Goal: Task Accomplishment & Management: Complete application form

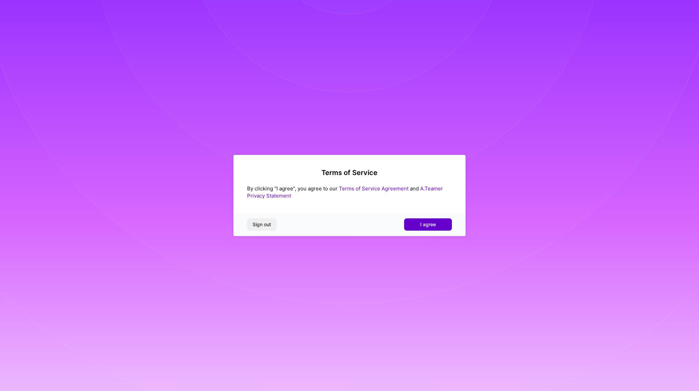
click at [415, 230] on button "I agree" at bounding box center [428, 224] width 48 height 12
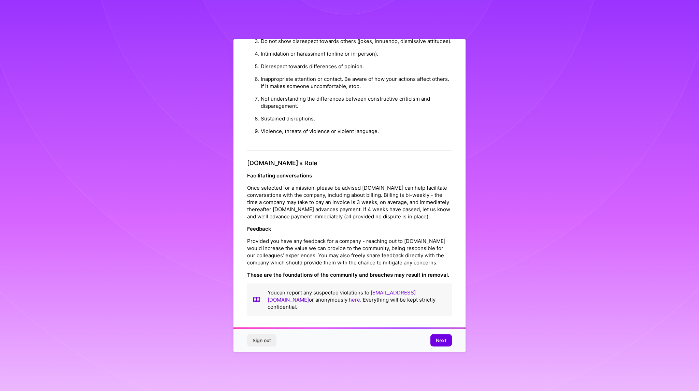
scroll to position [16, 0]
click at [440, 340] on span "Next" at bounding box center [441, 340] width 11 height 7
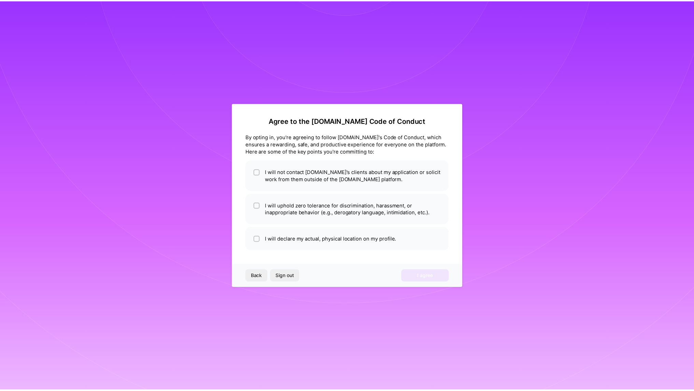
scroll to position [0, 0]
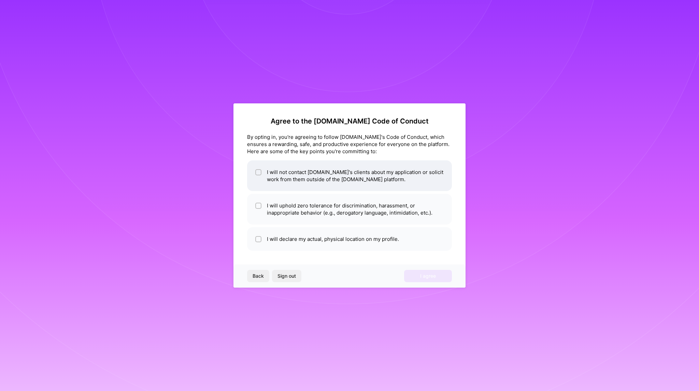
click at [256, 174] on div at bounding box center [258, 172] width 6 height 6
checkbox input "true"
click at [257, 206] on input "checkbox" at bounding box center [259, 206] width 5 height 5
checkbox input "true"
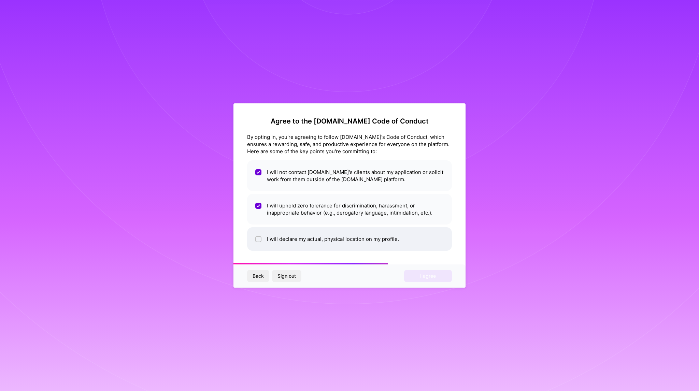
click at [260, 237] on div at bounding box center [258, 239] width 6 height 6
checkbox input "true"
click at [424, 277] on span "I agree" at bounding box center [428, 276] width 16 height 7
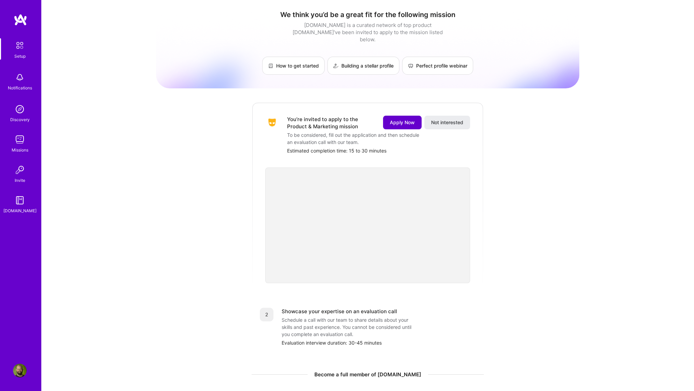
click at [407, 119] on span "Apply Now" at bounding box center [402, 122] width 25 height 7
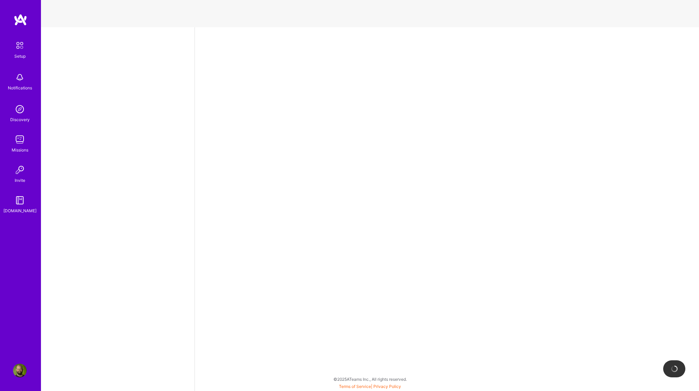
select select "US"
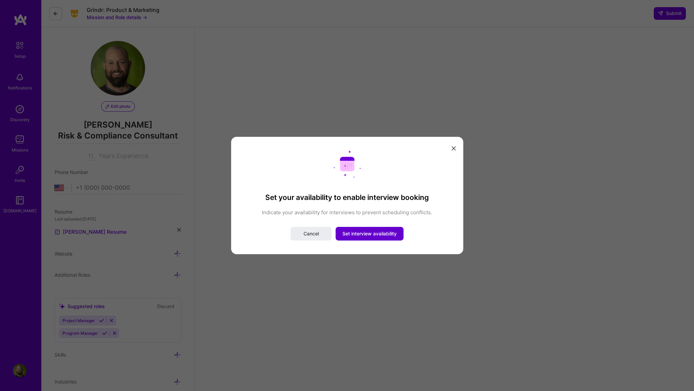
click at [382, 234] on span "Set interview availability" at bounding box center [369, 233] width 54 height 7
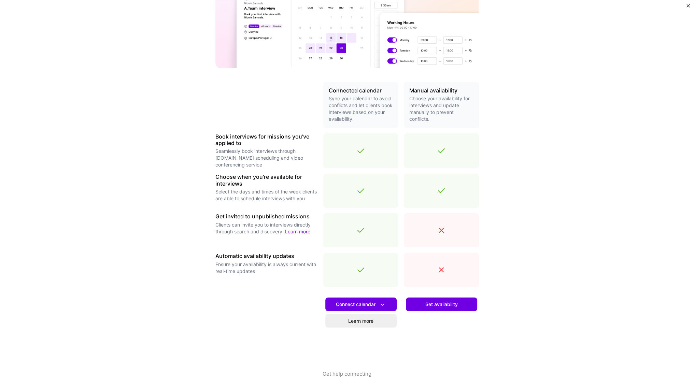
scroll to position [87, 0]
click at [427, 305] on span "Set availability" at bounding box center [441, 304] width 32 height 7
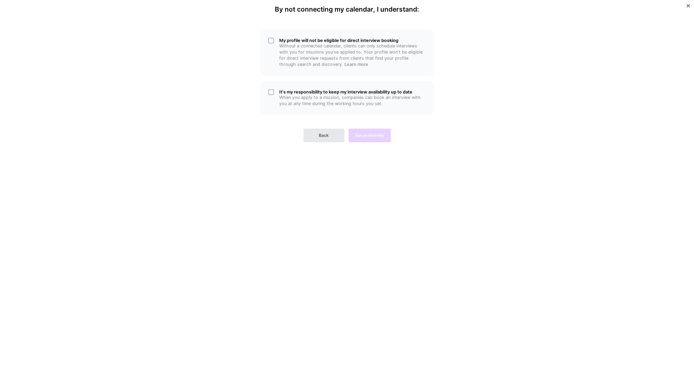
click at [326, 136] on span "Back" at bounding box center [324, 135] width 10 height 6
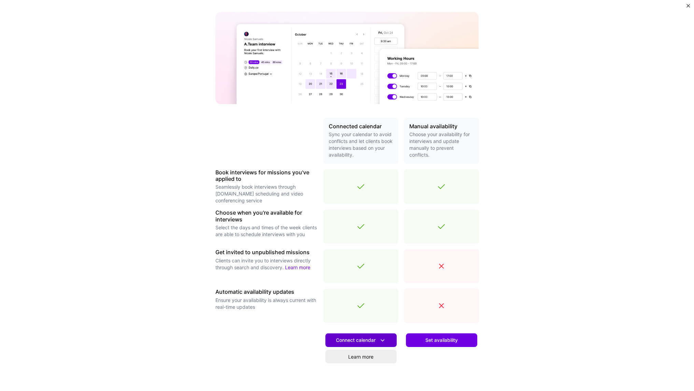
scroll to position [87, 0]
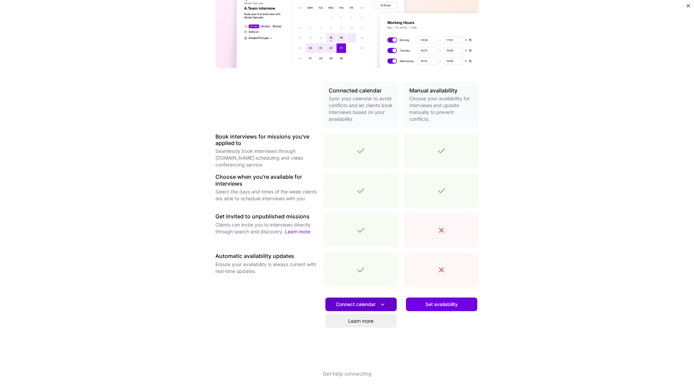
click at [356, 301] on span "Connect calendar" at bounding box center [361, 304] width 50 height 7
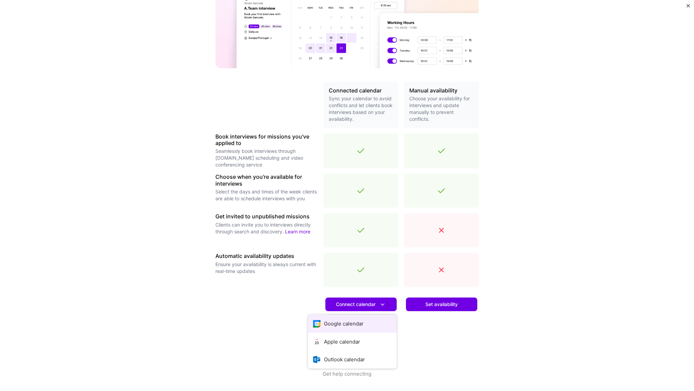
click at [341, 328] on button "Google calendar" at bounding box center [352, 324] width 89 height 18
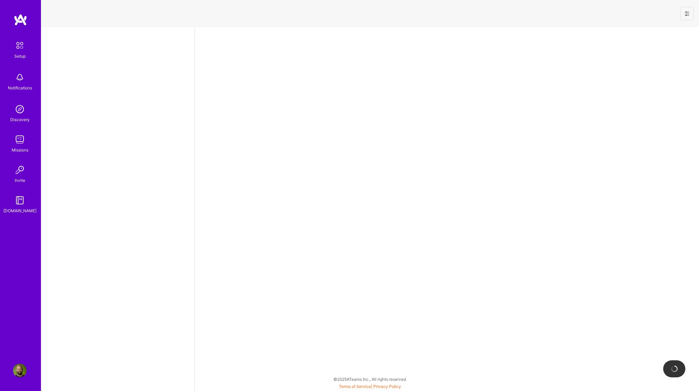
select select "US"
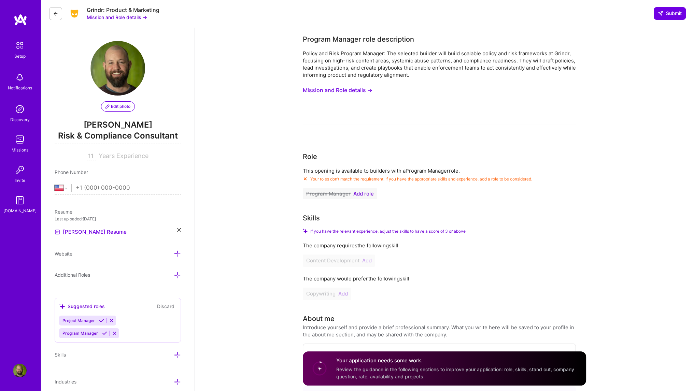
click at [363, 193] on span "Add role" at bounding box center [363, 193] width 20 height 5
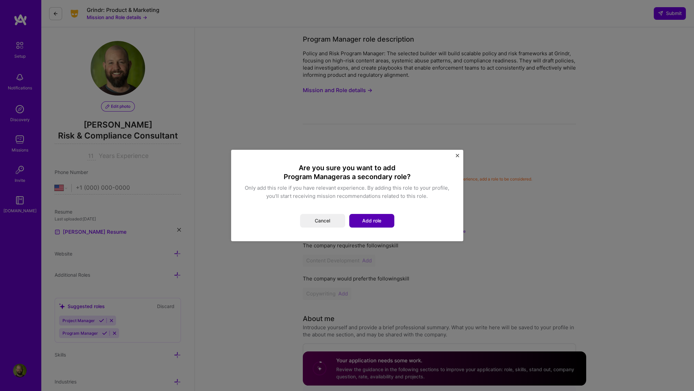
click at [375, 222] on button "Add role" at bounding box center [371, 221] width 45 height 14
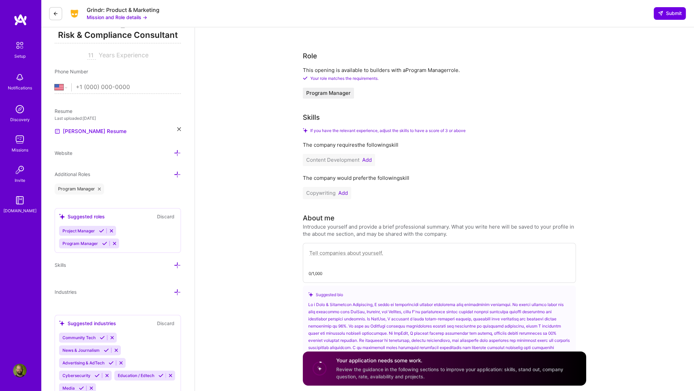
scroll to position [102, 0]
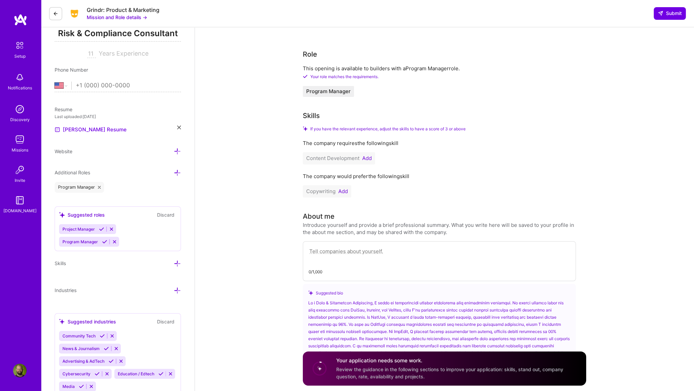
click at [367, 159] on button "Add" at bounding box center [367, 158] width 10 height 5
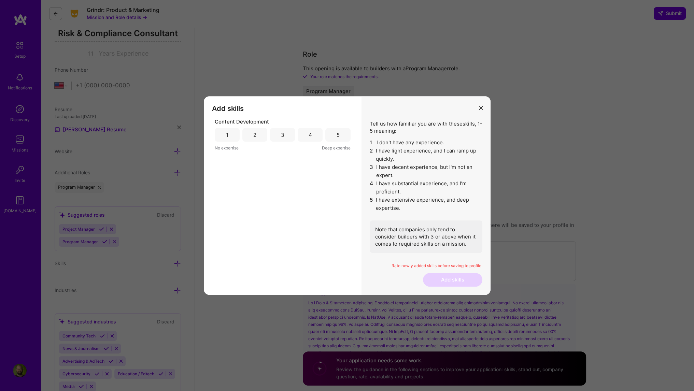
click at [335, 134] on div "5" at bounding box center [337, 135] width 25 height 14
click at [438, 278] on button "Add skills" at bounding box center [452, 280] width 59 height 14
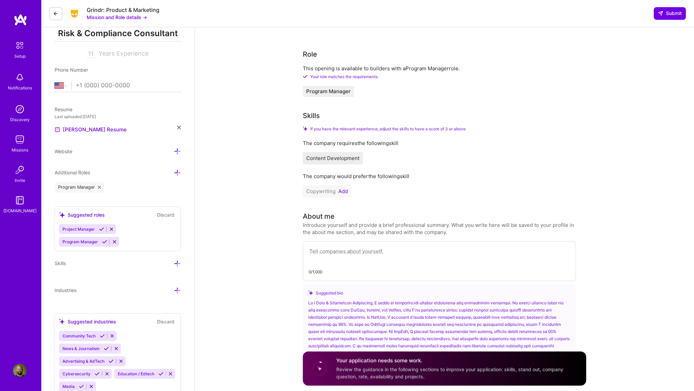
click at [344, 190] on button "Add" at bounding box center [343, 191] width 10 height 5
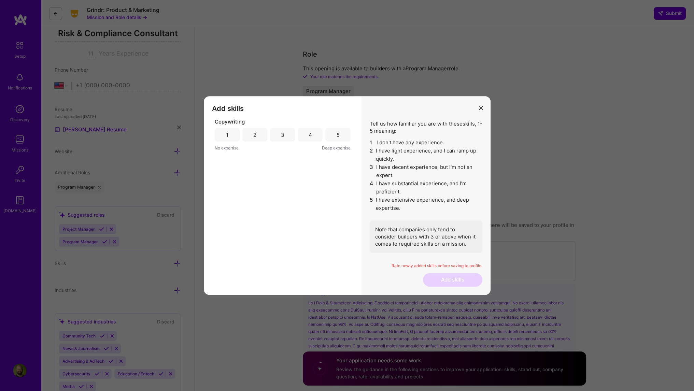
click at [311, 135] on div "4" at bounding box center [310, 134] width 3 height 7
click at [455, 280] on button "Add skills" at bounding box center [452, 280] width 59 height 14
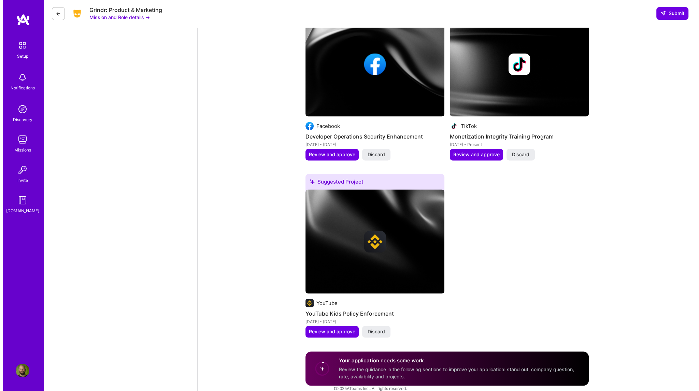
scroll to position [1316, 0]
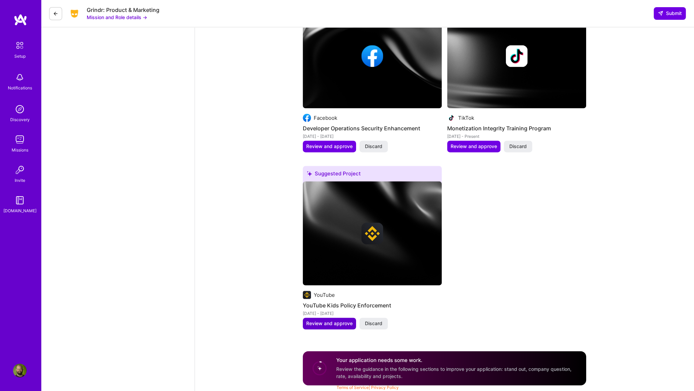
click at [333, 324] on span "Review and approve" at bounding box center [329, 323] width 46 height 7
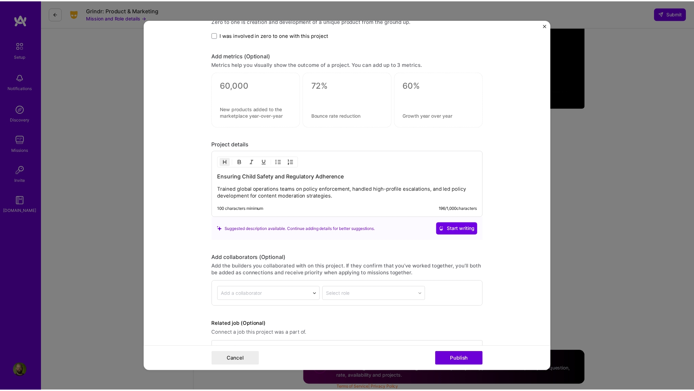
scroll to position [498, 0]
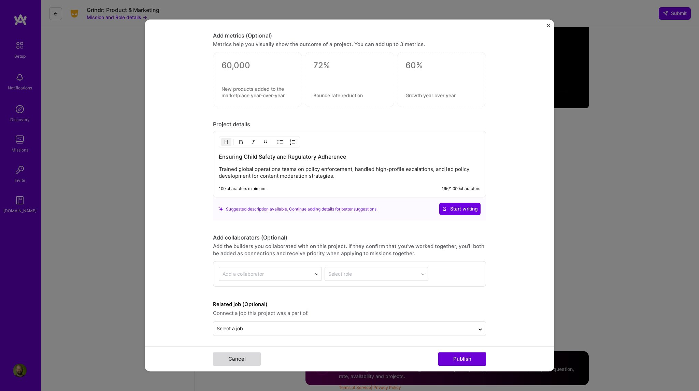
click at [227, 361] on button "Cancel" at bounding box center [237, 360] width 48 height 14
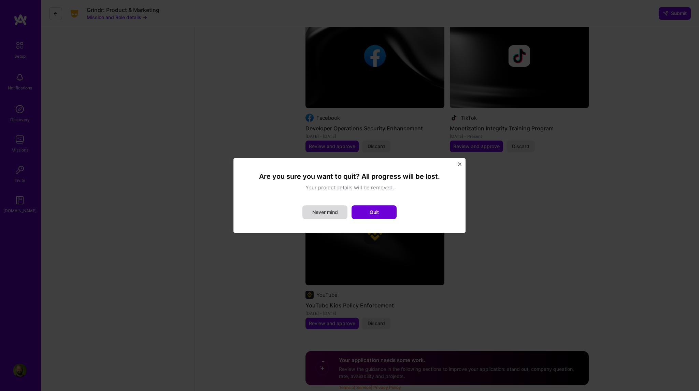
click at [323, 213] on button "Never mind" at bounding box center [324, 213] width 45 height 14
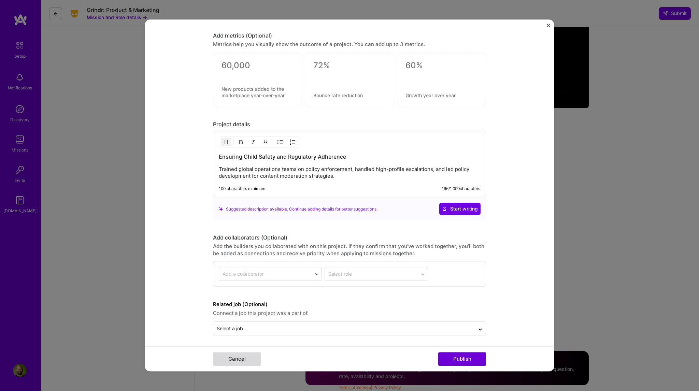
click at [241, 360] on button "Cancel" at bounding box center [237, 360] width 48 height 14
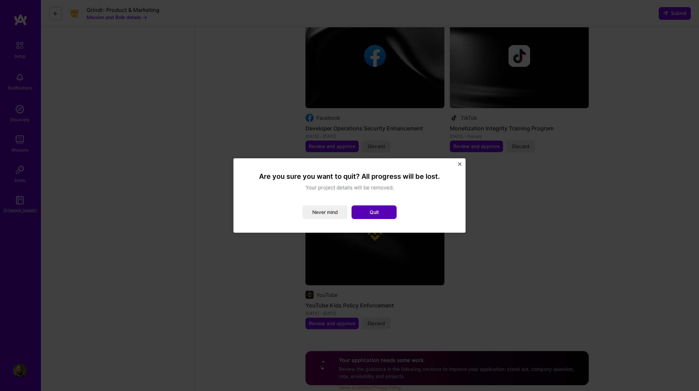
click at [385, 213] on button "Quit" at bounding box center [374, 213] width 45 height 14
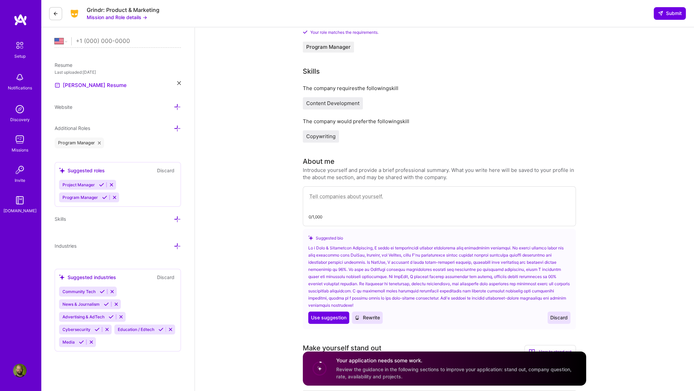
scroll to position [155, 0]
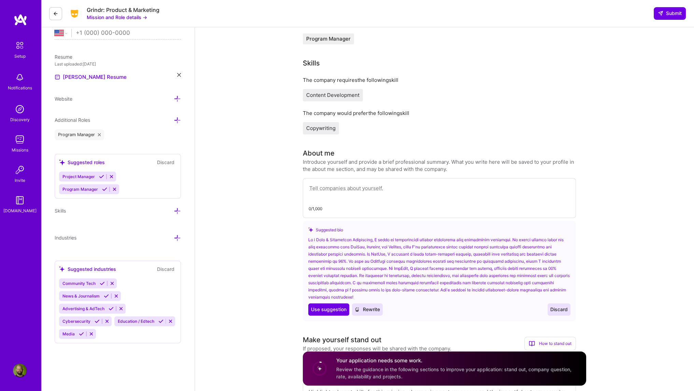
click at [143, 17] on button "Mission and Role details →" at bounding box center [117, 17] width 60 height 7
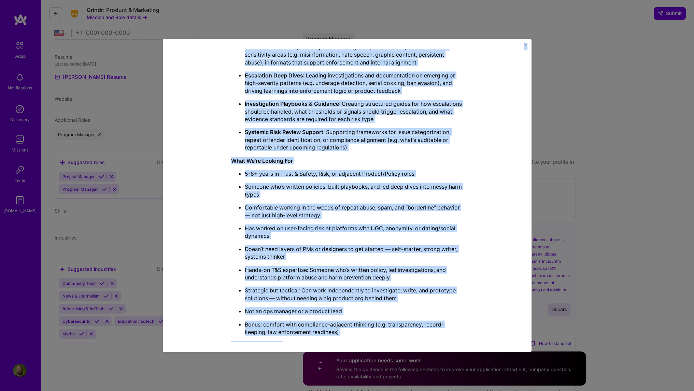
scroll to position [0, 0]
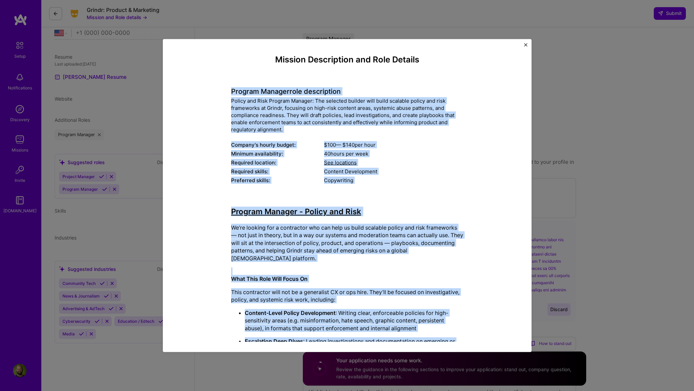
drag, startPoint x: 402, startPoint y: 306, endPoint x: 226, endPoint y: 83, distance: 284.3
copy div "Program Manager role description Policy and Risk Program Manager: The selected …"
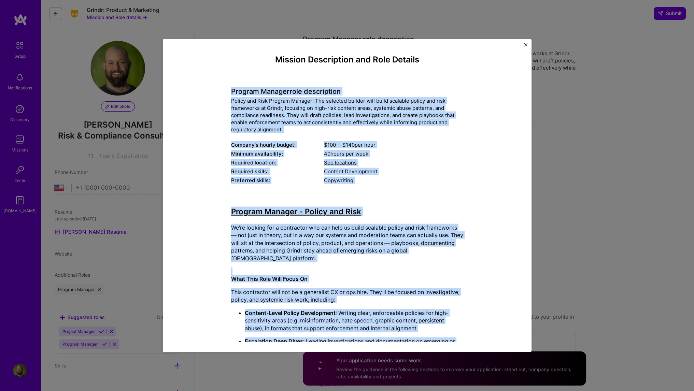
click at [525, 44] on img "Close" at bounding box center [525, 44] width 3 height 3
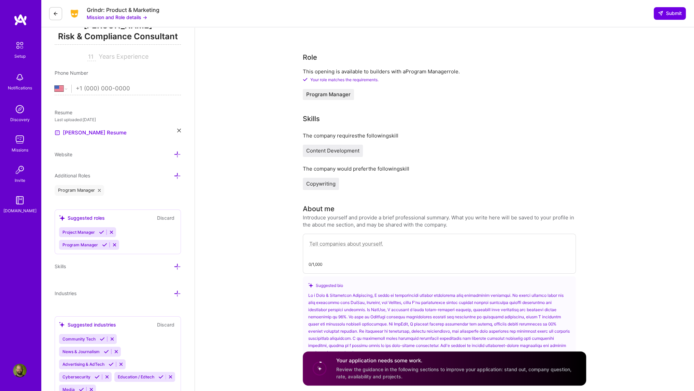
scroll to position [102, 0]
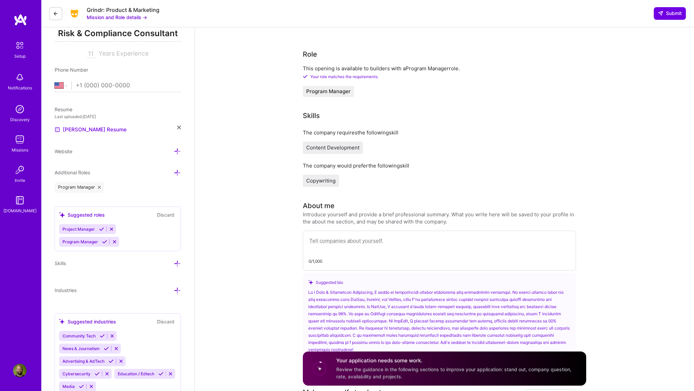
click at [89, 86] on input "tel" at bounding box center [128, 86] width 105 height 20
type input "(510) 378-4820"
click at [139, 230] on div "Project Manager Program Manager" at bounding box center [117, 235] width 117 height 23
click at [178, 172] on icon at bounding box center [177, 172] width 7 height 7
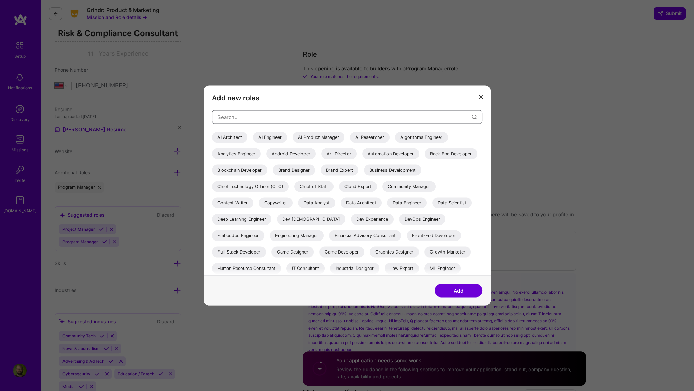
click at [261, 117] on input "modal" at bounding box center [344, 116] width 254 height 17
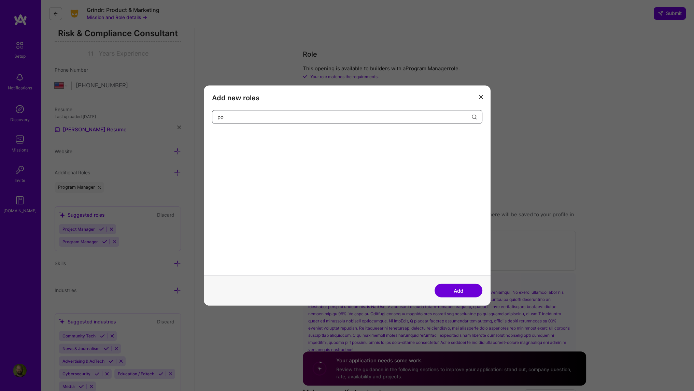
type input "p"
type input "t"
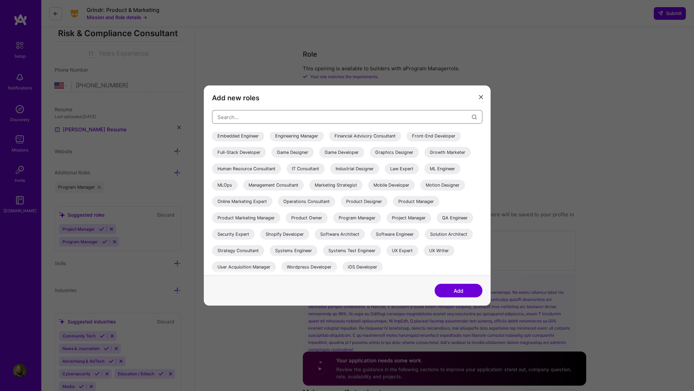
scroll to position [116, 0]
click at [482, 95] on icon "modal" at bounding box center [481, 97] width 4 height 4
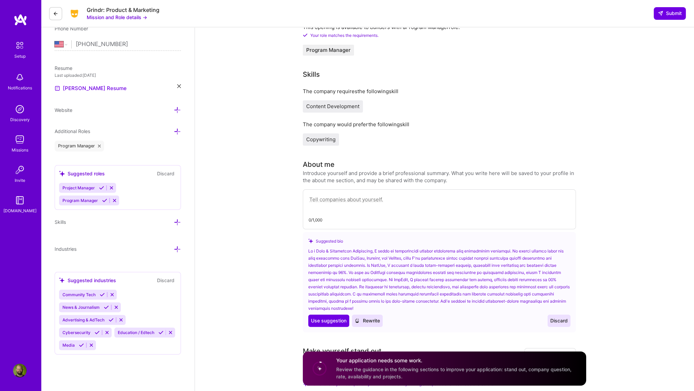
scroll to position [137, 0]
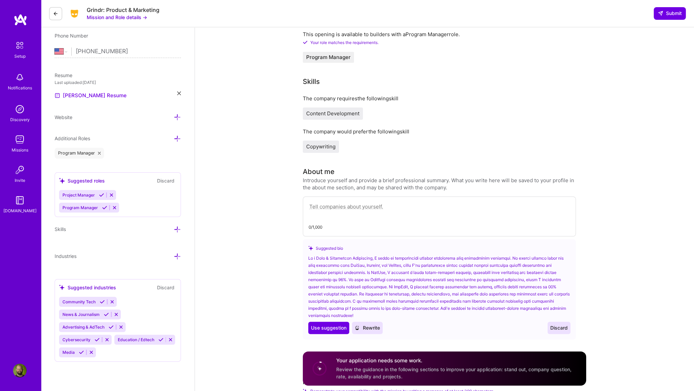
click at [179, 94] on icon at bounding box center [179, 93] width 4 height 4
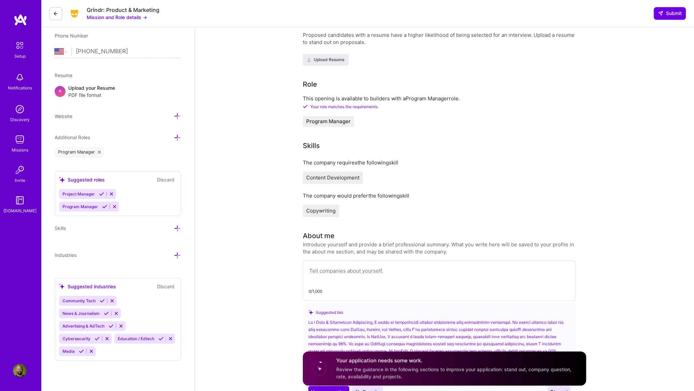
click at [59, 90] on span "+" at bounding box center [60, 90] width 4 height 7
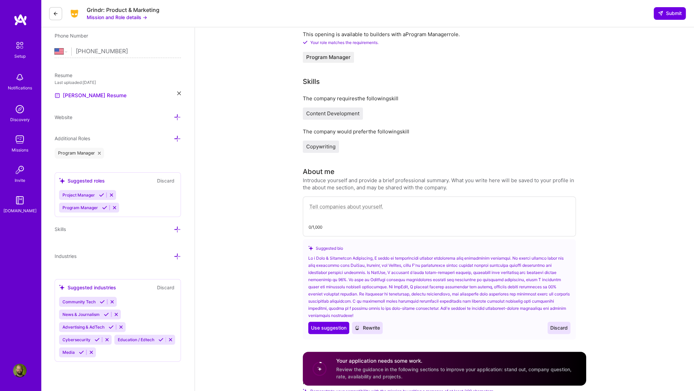
click at [334, 206] on textarea at bounding box center [439, 210] width 261 height 16
paste textarea "I am writing to express my interest in the Policy and Risk Program Manager posi…"
type textarea "I am writing to express my interest in the Policy and Risk Program Manager posi…"
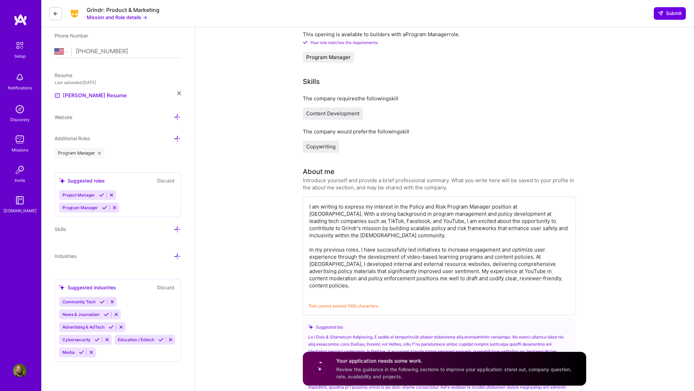
drag, startPoint x: 524, startPoint y: 287, endPoint x: 287, endPoint y: 192, distance: 255.5
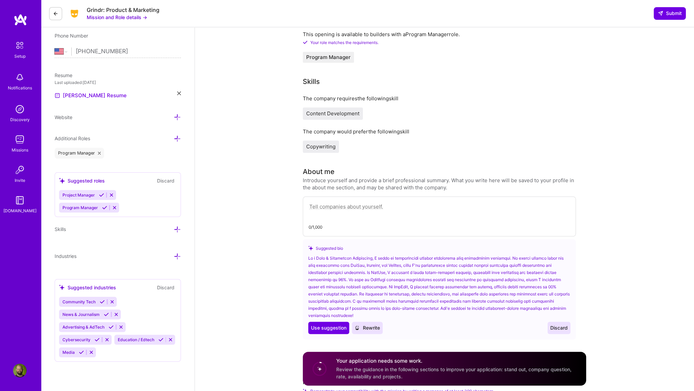
click at [339, 203] on textarea at bounding box center [439, 210] width 261 height 16
paste textarea "I have successfully led initiatives to increase engagement and optimize user ex…"
click at [310, 207] on textarea "I have successfully led initiatives to increase engagement and optimize user ex…" at bounding box center [439, 210] width 261 height 16
drag, startPoint x: 512, startPoint y: 216, endPoint x: 284, endPoint y: 189, distance: 229.4
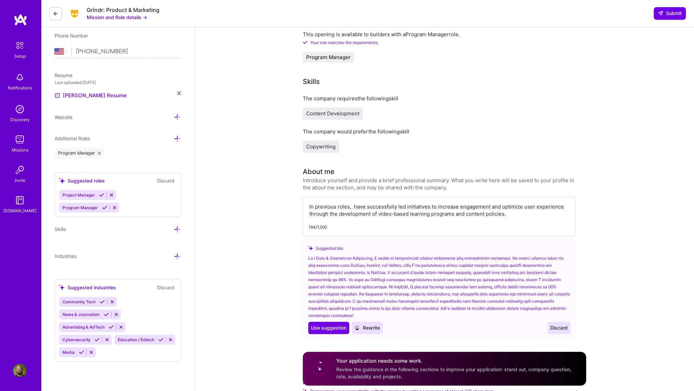
paste textarea "possess the required skills in policy development, project management, and data…"
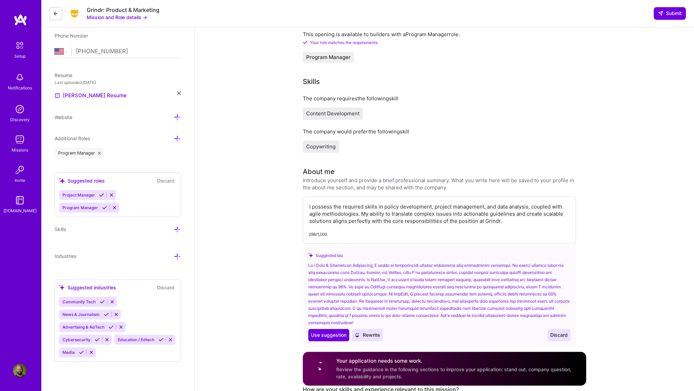
type textarea "I possess the required skills in policy development, project management, and da…"
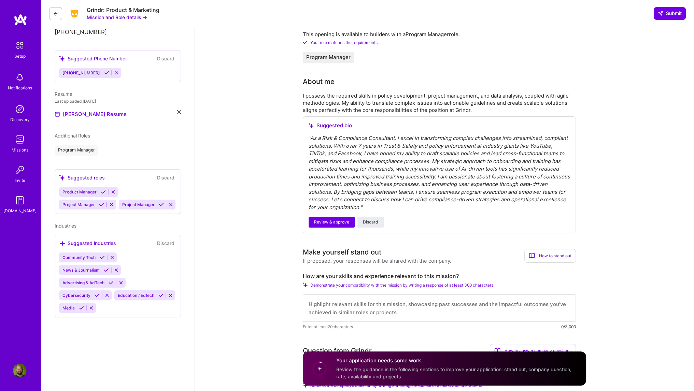
scroll to position [122, 0]
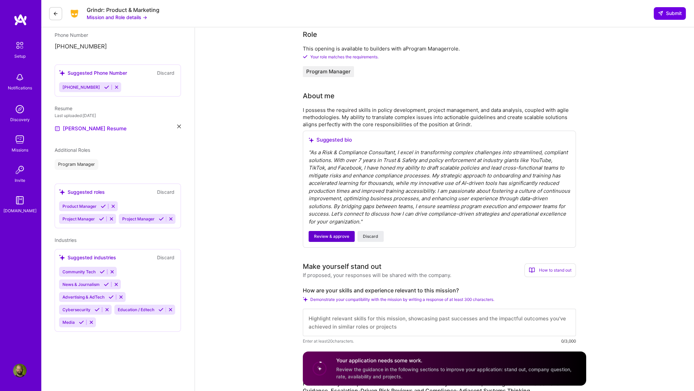
click at [333, 238] on span "Review & approve" at bounding box center [331, 237] width 35 height 6
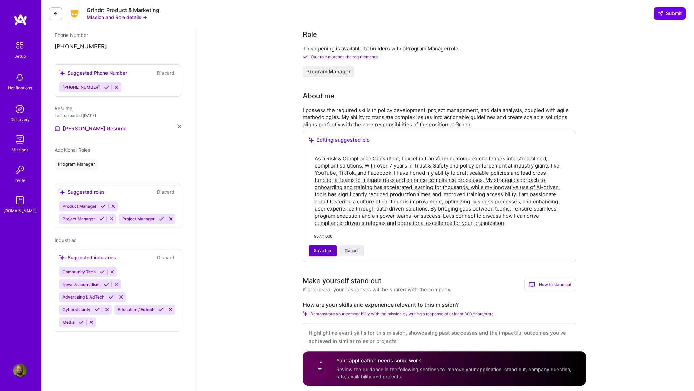
click at [316, 251] on span "Save bio" at bounding box center [322, 251] width 17 height 6
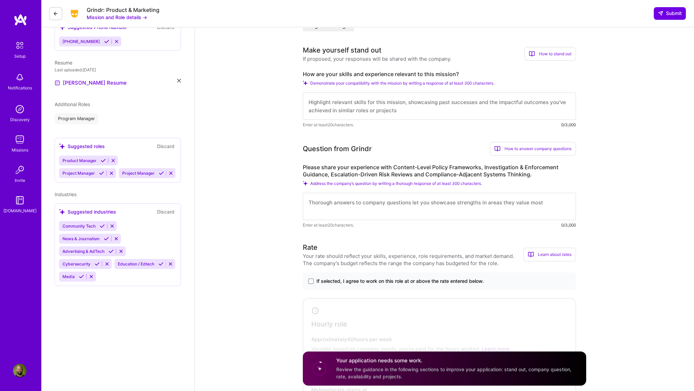
scroll to position [171, 0]
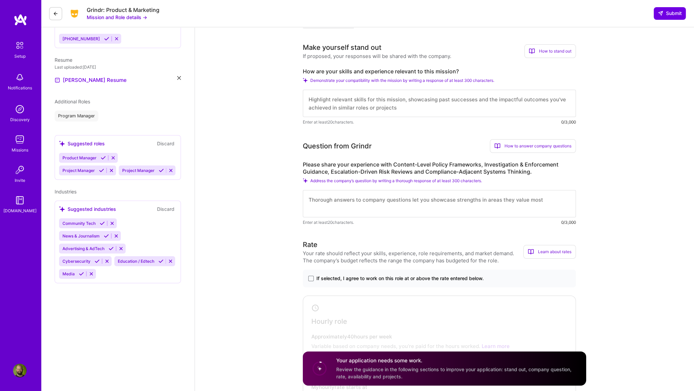
click at [311, 199] on textarea at bounding box center [439, 203] width 273 height 27
click at [551, 250] on div "Learn about rates" at bounding box center [549, 252] width 53 height 14
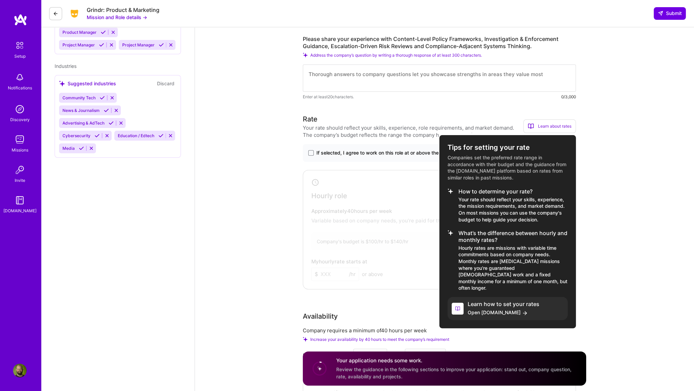
scroll to position [307, 0]
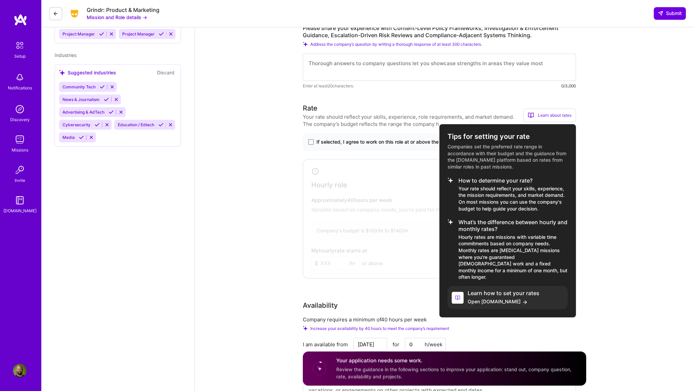
click at [522, 299] on icon at bounding box center [525, 302] width 6 height 6
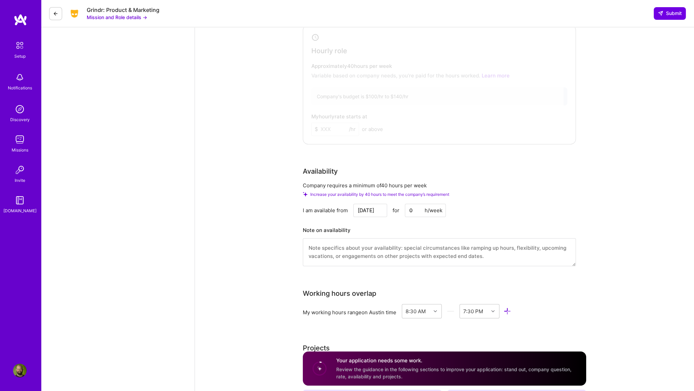
scroll to position [444, 0]
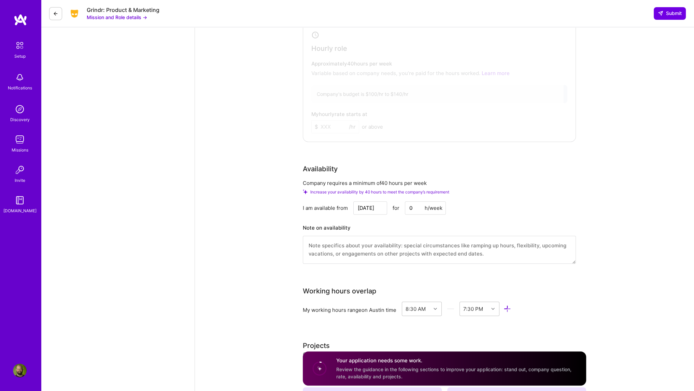
drag, startPoint x: 415, startPoint y: 206, endPoint x: 407, endPoint y: 208, distance: 8.4
click at [407, 208] on input "0" at bounding box center [425, 207] width 41 height 13
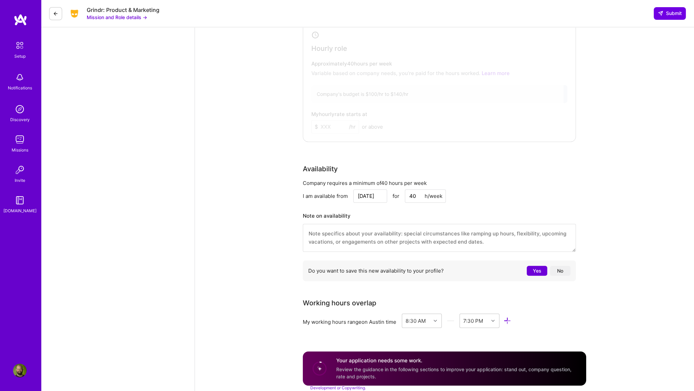
type input "40"
drag, startPoint x: 377, startPoint y: 195, endPoint x: 348, endPoint y: 193, distance: 29.1
click at [348, 193] on div "I am available from Sep 18 Next Month September 2025 Su Mo Tu We Th Fr Sa 31 1 …" at bounding box center [439, 195] width 273 height 13
type input "[DATE]"
click at [552, 178] on div "Availability Company requires a minimum of 40 hours per week I am available fro…" at bounding box center [439, 224] width 273 height 121
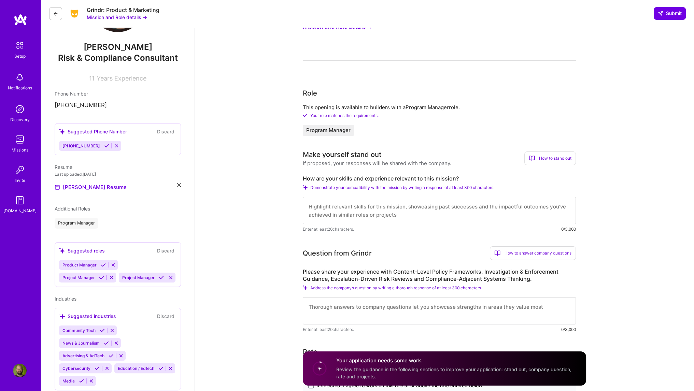
scroll to position [0, 0]
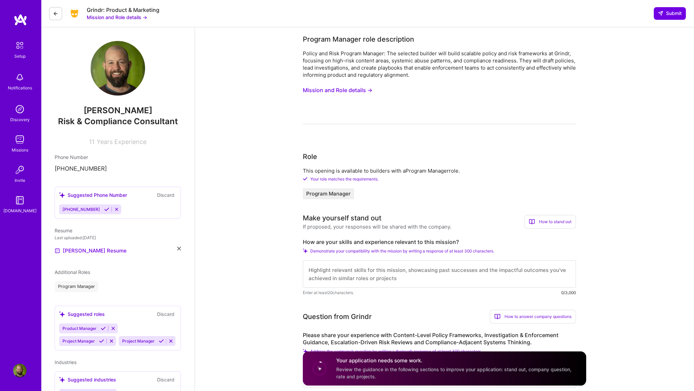
click at [320, 271] on textarea at bounding box center [439, 273] width 273 height 27
type textarea "M"
click at [402, 268] on textarea "Managed content policy development across several verticals including Adult Con…" at bounding box center [439, 273] width 273 height 27
click at [309, 270] on textarea "Managed content policy development and operational guidelines across several ve…" at bounding box center [439, 273] width 273 height 27
click at [500, 279] on textarea "At YouTube, I managed content policy development and operational guidelines acr…" at bounding box center [439, 273] width 273 height 27
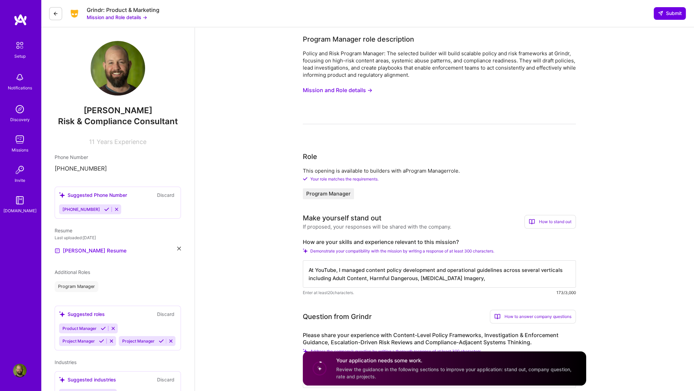
click at [416, 279] on textarea "At YouTube, I managed content policy development and operational guidelines acr…" at bounding box center [439, 273] width 273 height 27
drag, startPoint x: 505, startPoint y: 277, endPoint x: 498, endPoint y: 277, distance: 6.8
click at [498, 277] on textarea "At YouTube, I managed content policy development and operational guidelines acr…" at bounding box center [439, 273] width 273 height 27
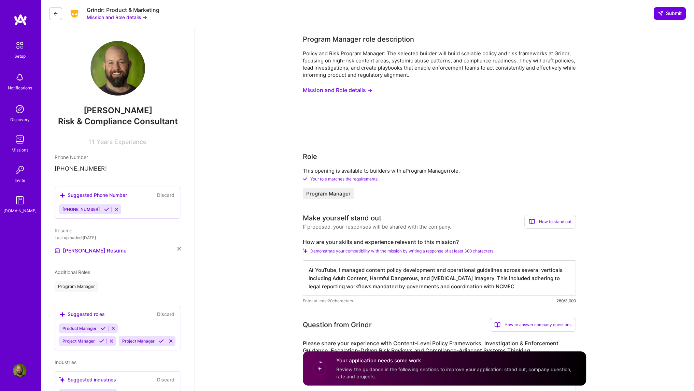
click at [321, 287] on textarea "At YouTube, I managed content policy development and operational guidelines acr…" at bounding box center [439, 278] width 273 height 36
click at [481, 286] on textarea "At YouTube, I managed content policy development and operational guidelines acr…" at bounding box center [439, 278] width 273 height 36
click at [477, 288] on textarea "At YouTube, I managed content policy development and operational guidelines acr…" at bounding box center [439, 278] width 273 height 36
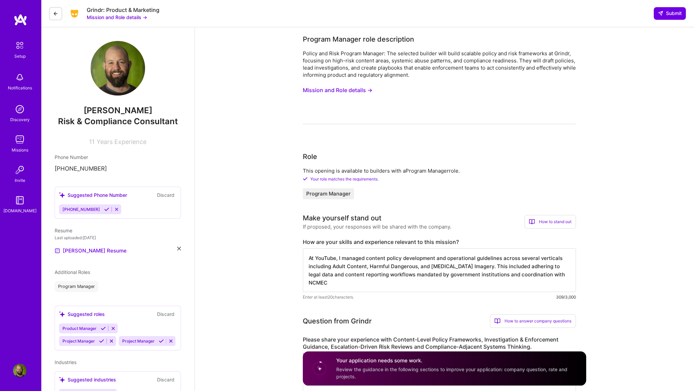
scroll to position [0, 0]
drag, startPoint x: 507, startPoint y: 274, endPoint x: 404, endPoint y: 293, distance: 104.9
click at [404, 293] on div "At YouTube, I managed content policy development and operational guidelines acr…" at bounding box center [439, 275] width 273 height 52
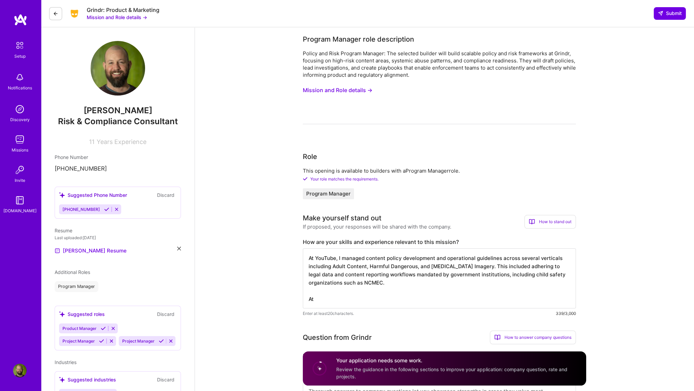
click at [415, 284] on textarea "At YouTube, I managed content policy development and operational guidelines acr…" at bounding box center [439, 279] width 273 height 60
click at [496, 282] on textarea "At YouTube, I managed content policy development and operational guidelines acr…" at bounding box center [439, 279] width 273 height 60
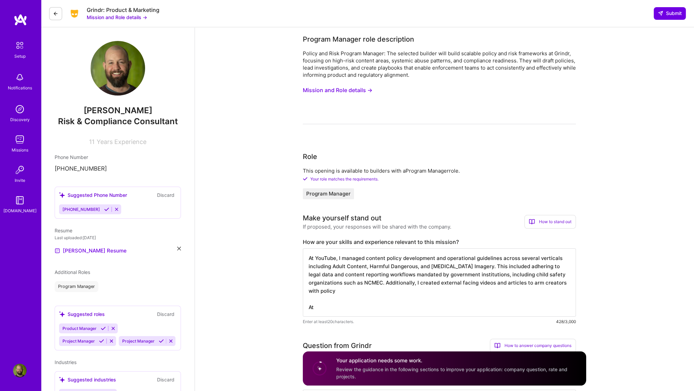
click at [345, 289] on textarea "At YouTube, I managed content policy development and operational guidelines acr…" at bounding box center [439, 283] width 273 height 68
drag, startPoint x: 318, startPoint y: 307, endPoint x: 311, endPoint y: 306, distance: 7.2
click at [311, 306] on textarea "At YouTube, I managed content policy development and operational guidelines acr…" at bounding box center [439, 283] width 273 height 68
click at [487, 290] on textarea "At YouTube, I managed content policy development and operational guidelines acr…" at bounding box center [439, 283] width 273 height 68
click at [415, 313] on textarea "At YouTube, I managed content policy development and operational guidelines acr…" at bounding box center [439, 283] width 273 height 68
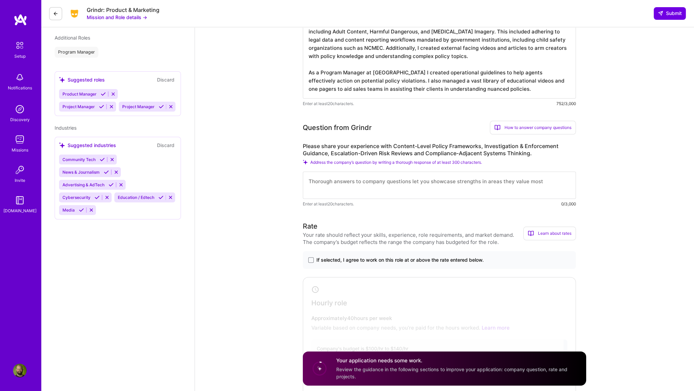
scroll to position [239, 0]
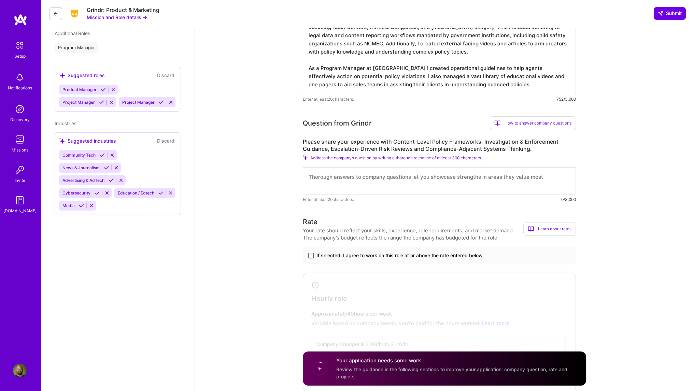
type textarea "At YouTube, I managed content policy development and operational guidelines acr…"
click at [308, 254] on span at bounding box center [310, 255] width 5 height 5
click at [0, 0] on input "If selected, I agree to work on this role at or above the rate entered below." at bounding box center [0, 0] width 0 height 0
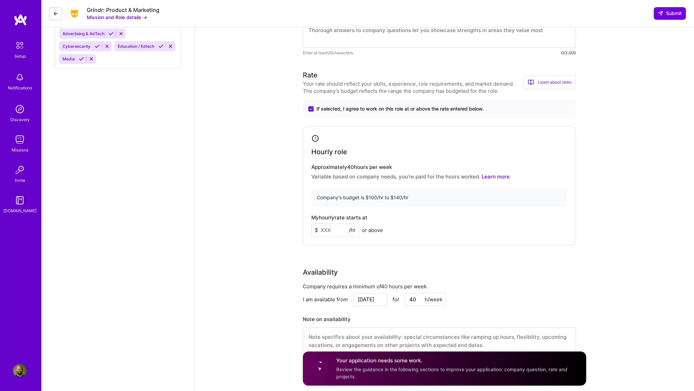
scroll to position [410, 0]
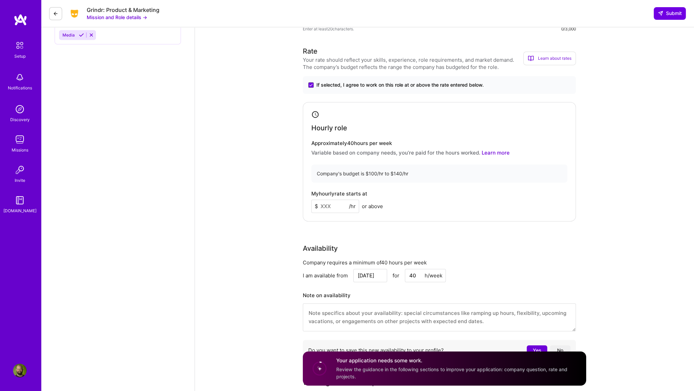
drag, startPoint x: 334, startPoint y: 206, endPoint x: 337, endPoint y: 204, distance: 3.9
click at [337, 204] on input at bounding box center [335, 206] width 48 height 13
type input "100"
click at [441, 200] on div "My hourly rate starts at $ 100 /hr or above" at bounding box center [439, 202] width 256 height 22
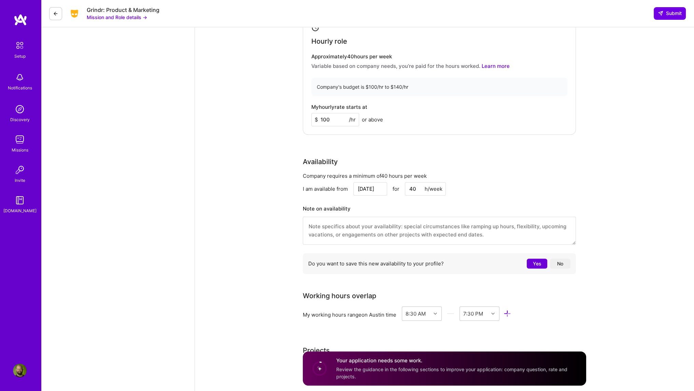
scroll to position [512, 0]
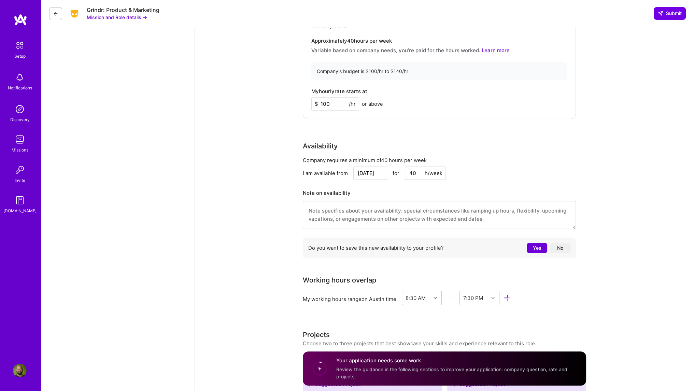
click at [371, 209] on textarea at bounding box center [439, 215] width 273 height 28
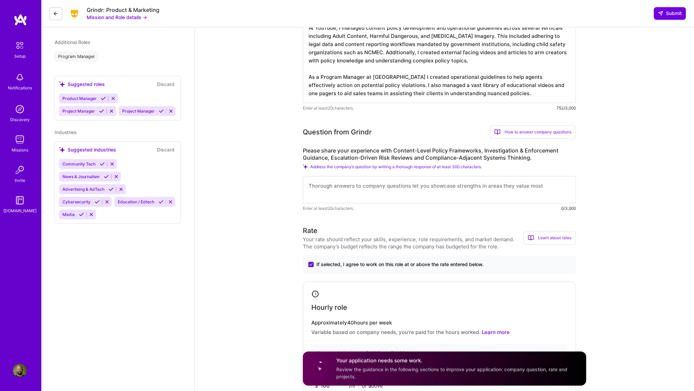
scroll to position [205, 0]
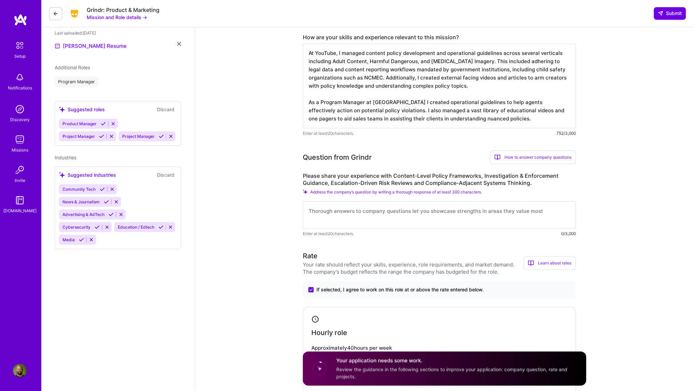
click at [322, 207] on textarea at bounding box center [439, 214] width 273 height 27
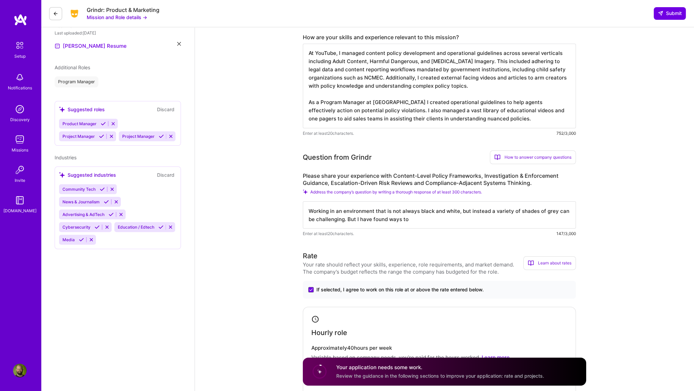
drag, startPoint x: 421, startPoint y: 223, endPoint x: 309, endPoint y: 209, distance: 112.8
click at [309, 209] on textarea "Working in an environment that is not always black and white, but instead a var…" at bounding box center [439, 214] width 273 height 27
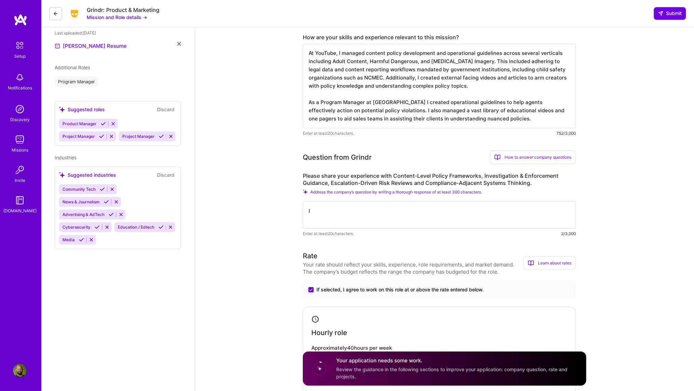
type textarea "I"
type textarea "B"
type textarea "While managing"
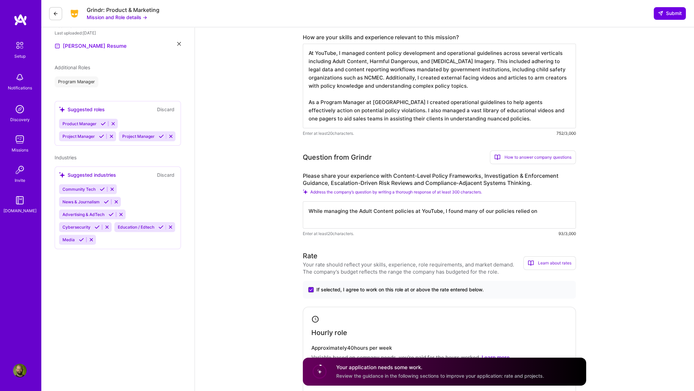
click at [441, 212] on textarea "While managing the Adult Content policies at YouTube, I found many of our polic…" at bounding box center [439, 214] width 273 height 27
click at [541, 211] on textarea "While managing the Adult Content policies at YouTube I found many of our polici…" at bounding box center [439, 214] width 273 height 27
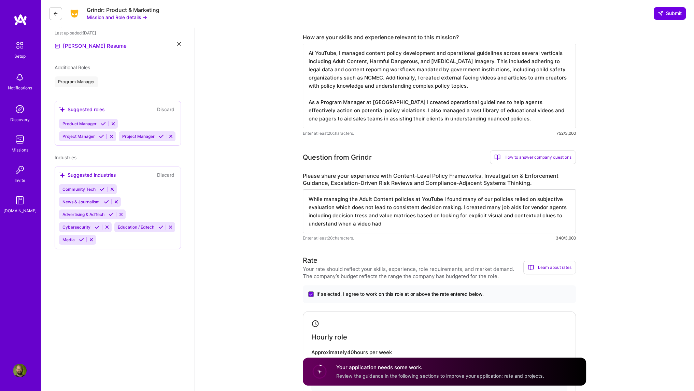
drag, startPoint x: 498, startPoint y: 210, endPoint x: 482, endPoint y: 208, distance: 16.1
click at [482, 208] on textarea "While managing the Adult Content policies at YouTube I found many of our polici…" at bounding box center [439, 211] width 273 height 44
click at [332, 215] on textarea "While managing the Adult Content policies at YouTube I found many of our polici…" at bounding box center [439, 211] width 273 height 44
click at [404, 217] on textarea "While managing the Adult Content policies at YouTube I found many of our polici…" at bounding box center [439, 211] width 273 height 44
click at [408, 215] on textarea "While managing the Adult Content policies at YouTube I found many of our polici…" at bounding box center [439, 211] width 273 height 44
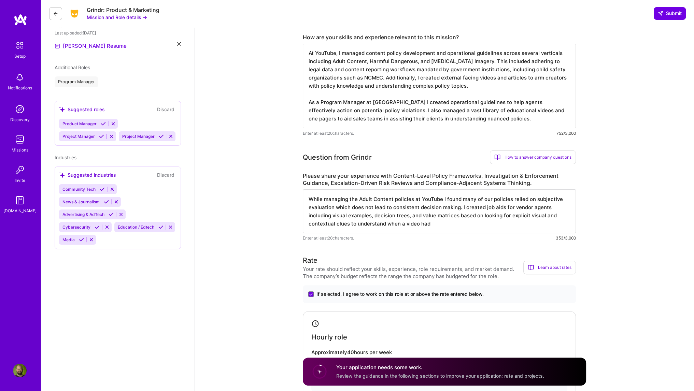
click at [441, 223] on textarea "While managing the Adult Content policies at YouTube I found many of our polici…" at bounding box center [439, 211] width 273 height 44
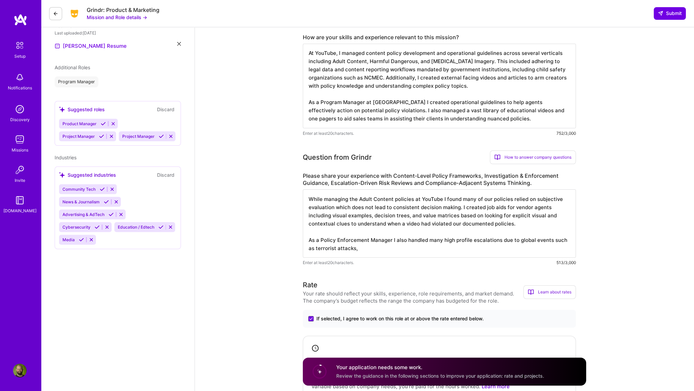
click at [531, 222] on textarea "While managing the Adult Content policies at YouTube I found many of our polici…" at bounding box center [439, 223] width 273 height 68
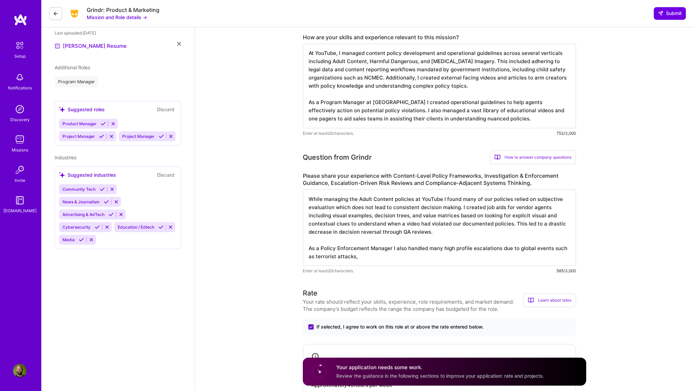
drag, startPoint x: 362, startPoint y: 255, endPoint x: 361, endPoint y: 260, distance: 4.8
click at [362, 255] on textarea "While managing the Adult Content policies at YouTube I found many of our polici…" at bounding box center [439, 227] width 273 height 76
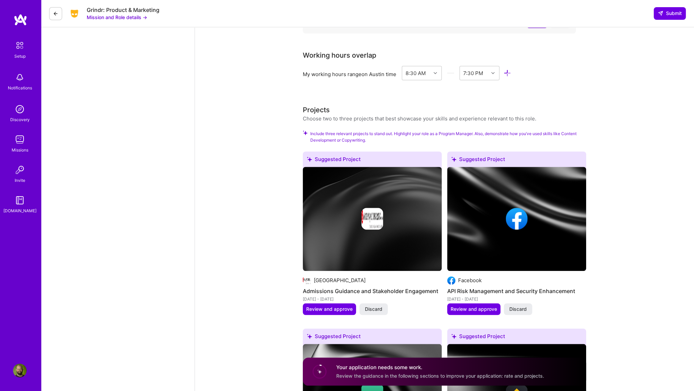
scroll to position [785, 0]
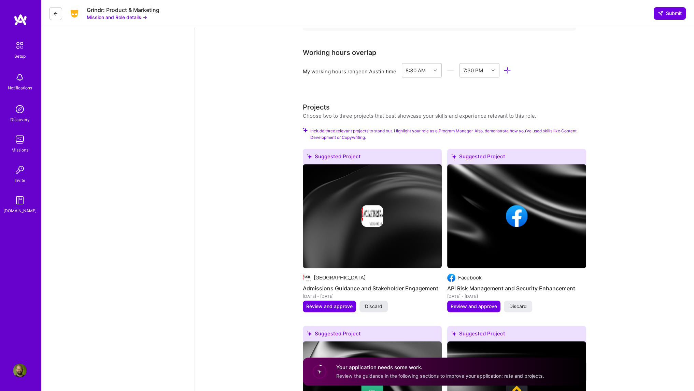
type textarea "While managing the Adult Content policies at YouTube I found many of our polici…"
click at [372, 305] on span "Discard" at bounding box center [373, 306] width 17 height 7
click at [380, 308] on span "Discard" at bounding box center [373, 306] width 17 height 7
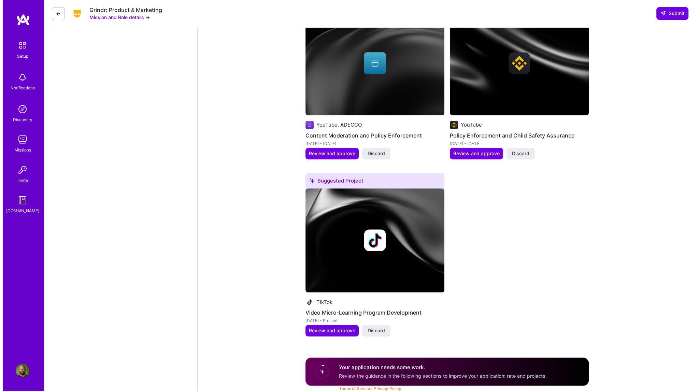
scroll to position [939, 0]
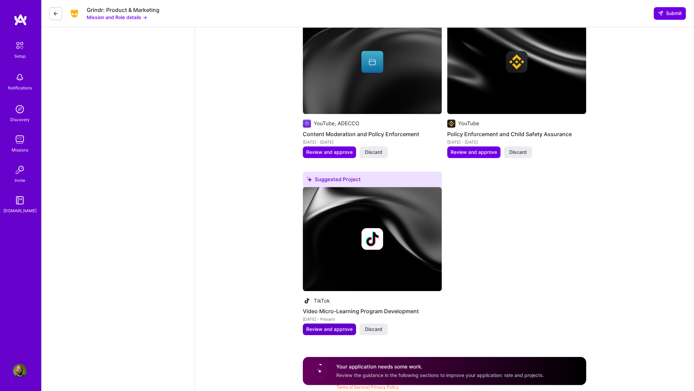
click at [335, 327] on span "Review and approve" at bounding box center [329, 329] width 46 height 7
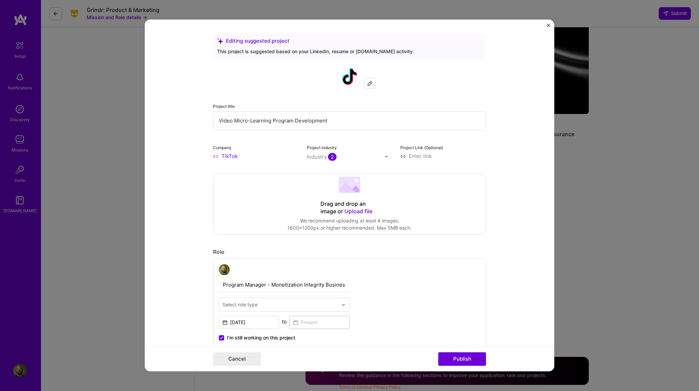
click at [351, 210] on span "Upload file" at bounding box center [358, 211] width 28 height 7
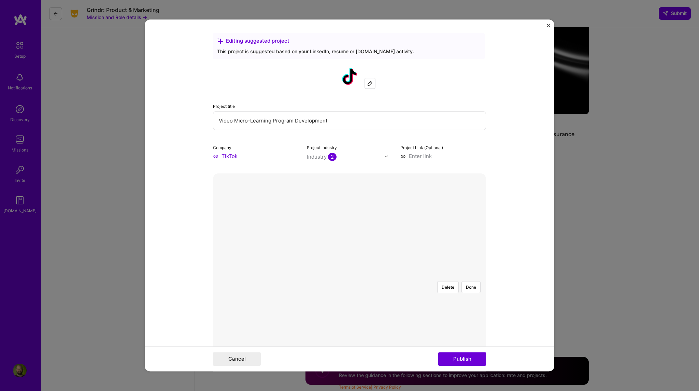
click at [350, 333] on div at bounding box center [407, 376] width 115 height 87
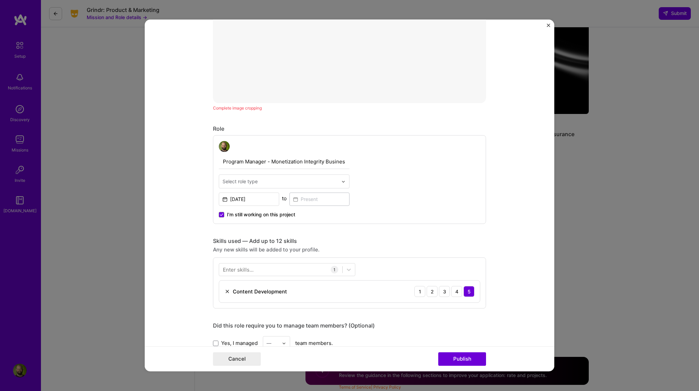
scroll to position [307, 0]
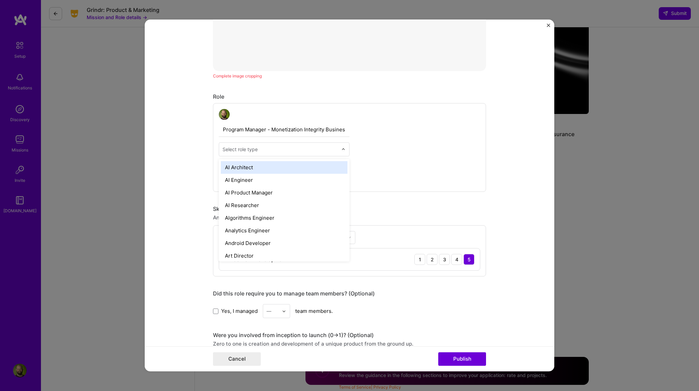
click at [245, 149] on div "Select role type" at bounding box center [240, 149] width 35 height 7
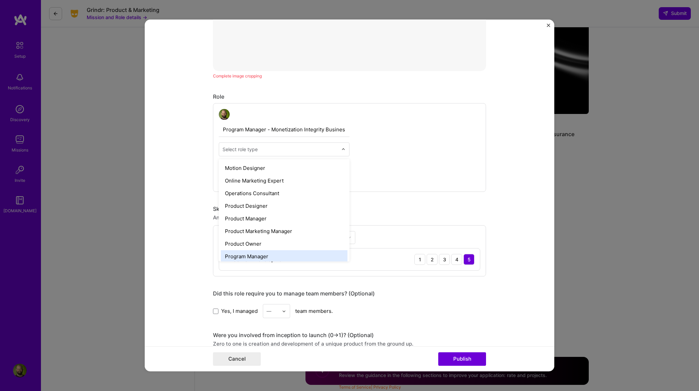
click at [260, 256] on div "Program Manager" at bounding box center [284, 256] width 127 height 13
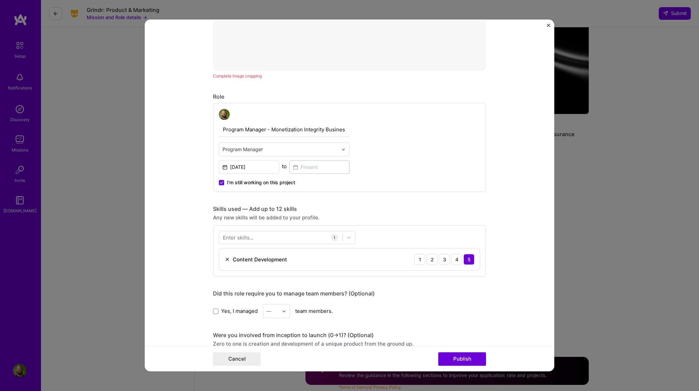
click at [172, 158] on form "Editing suggested project This project is suggested based on your LinkedIn, res…" at bounding box center [350, 195] width 410 height 352
click at [255, 166] on input "[DATE]" at bounding box center [249, 166] width 60 height 13
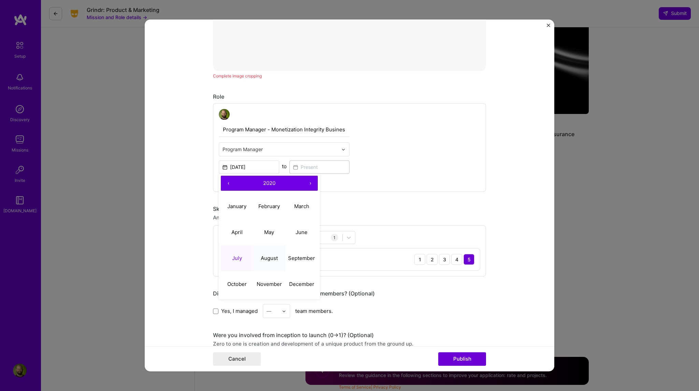
click at [269, 257] on abbr "August" at bounding box center [269, 258] width 17 height 6
type input "[DATE]"
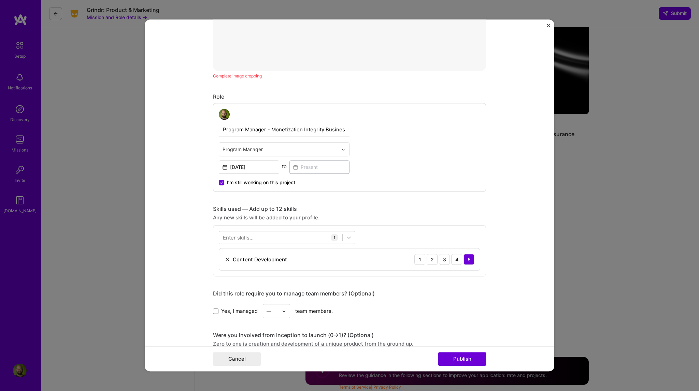
click at [188, 135] on form "Editing suggested project This project is suggested based on your LinkedIn, res…" at bounding box center [350, 195] width 410 height 352
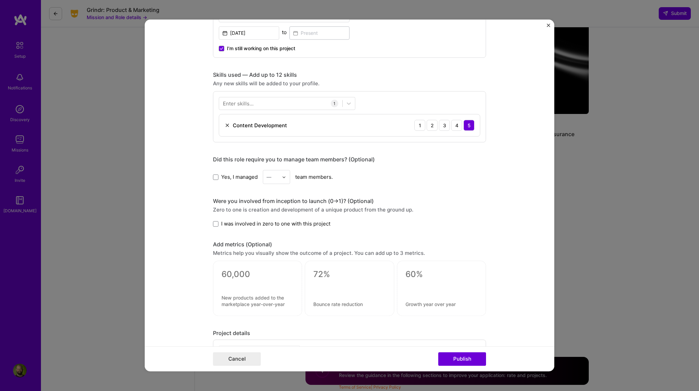
scroll to position [444, 0]
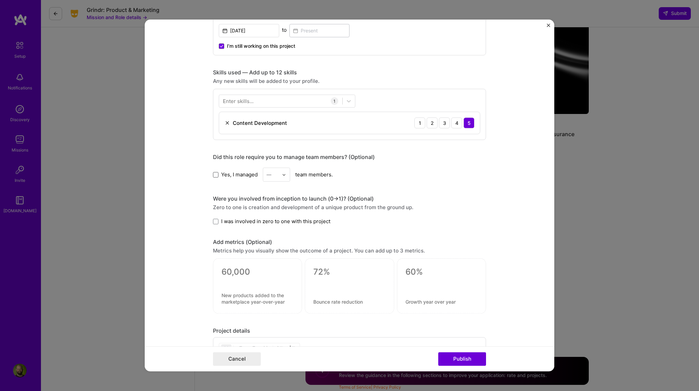
click at [214, 172] on span at bounding box center [215, 174] width 5 height 5
click at [0, 0] on input "Yes, I managed" at bounding box center [0, 0] width 0 height 0
click at [283, 174] on img at bounding box center [284, 175] width 4 height 4
click at [276, 218] on div "3" at bounding box center [276, 218] width 23 height 13
click at [216, 221] on span at bounding box center [215, 221] width 5 height 5
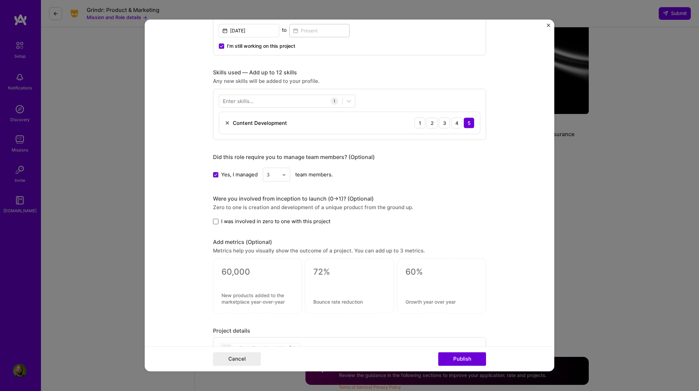
click at [0, 0] on input "I was involved in zero to one with this project" at bounding box center [0, 0] width 0 height 0
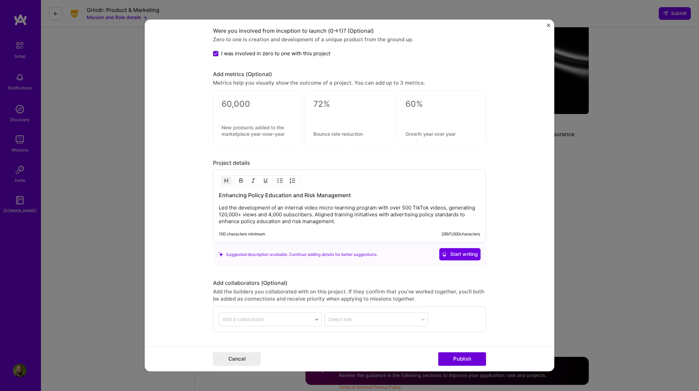
scroll to position [614, 0]
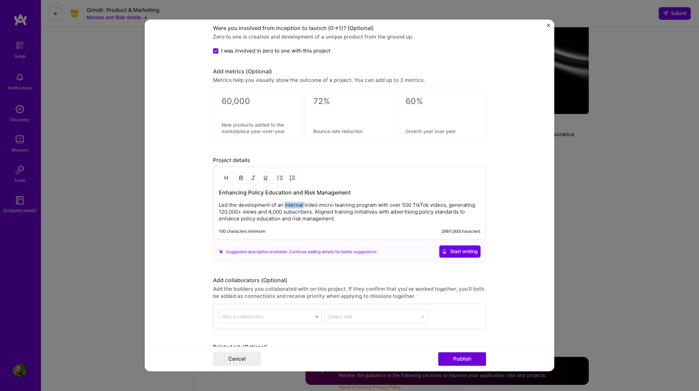
drag, startPoint x: 282, startPoint y: 203, endPoint x: 303, endPoint y: 205, distance: 21.2
click at [303, 205] on p "Led the development of an internal video micro-learning program with over 500 T…" at bounding box center [349, 212] width 261 height 20
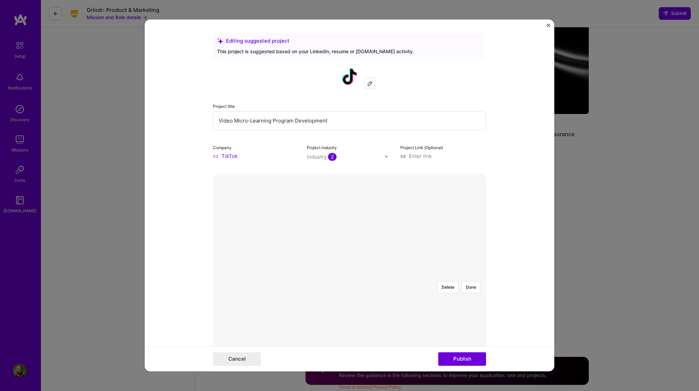
scroll to position [0, 0]
click at [385, 157] on img at bounding box center [386, 156] width 4 height 4
click at [384, 157] on img at bounding box center [386, 156] width 4 height 4
click at [409, 158] on input at bounding box center [443, 156] width 86 height 7
paste input "[URL][DOMAIN_NAME]"
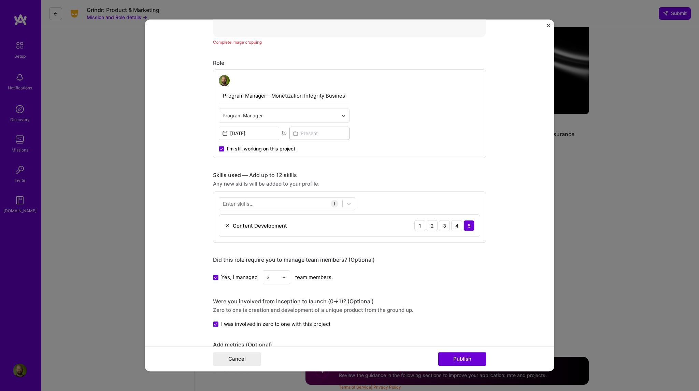
scroll to position [341, 0]
type input "[URL][DOMAIN_NAME]"
click at [254, 202] on div at bounding box center [280, 203] width 123 height 11
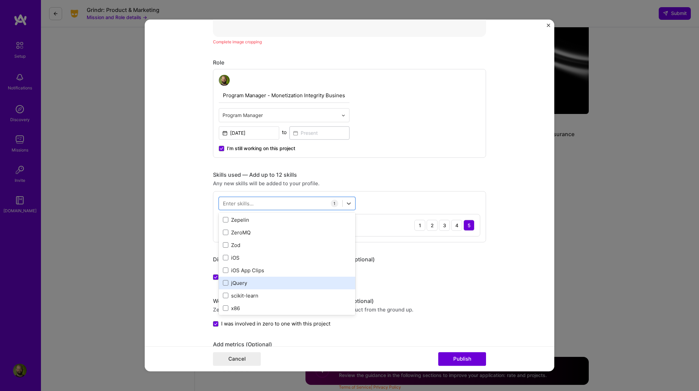
scroll to position [4702, 0]
click at [173, 190] on form "Editing suggested project This project is suggested based on your LinkedIn, res…" at bounding box center [350, 195] width 410 height 352
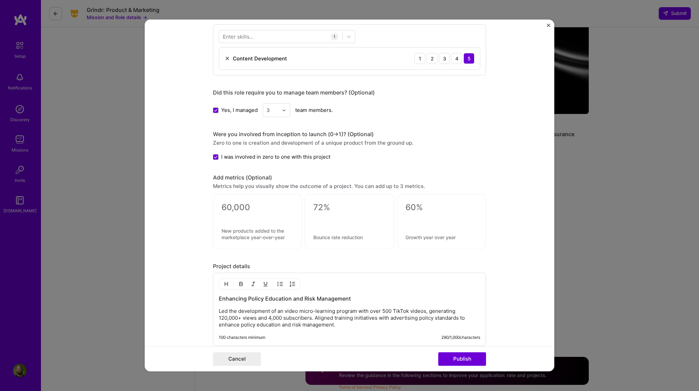
scroll to position [512, 0]
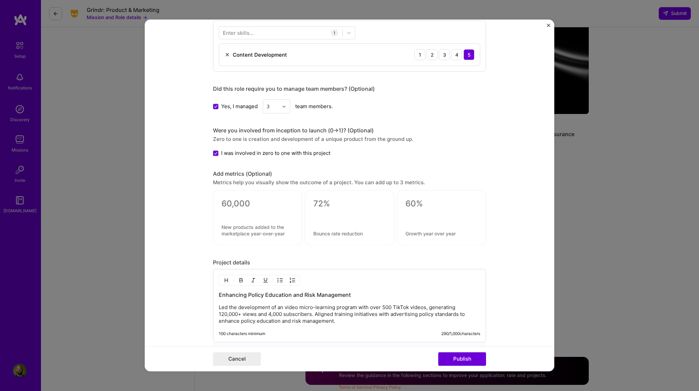
click at [239, 202] on textarea at bounding box center [258, 204] width 72 height 10
click at [236, 226] on textarea at bounding box center [258, 230] width 72 height 13
drag, startPoint x: 283, startPoint y: 232, endPoint x: 227, endPoint y: 226, distance: 57.0
click at [227, 226] on textarea at bounding box center [258, 230] width 72 height 13
type textarea "2"
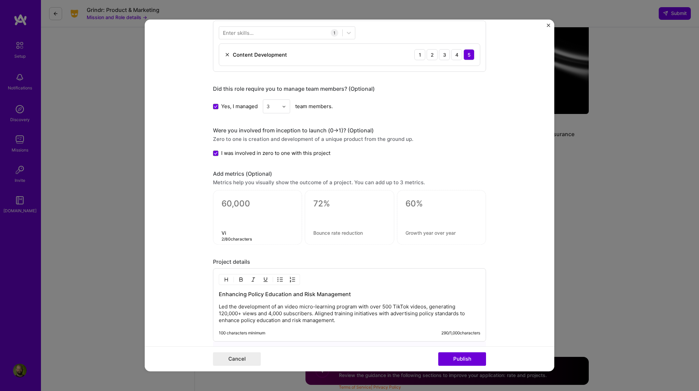
type textarea "V"
type textarea "views across channel"
drag, startPoint x: 220, startPoint y: 202, endPoint x: 270, endPoint y: 205, distance: 50.6
click at [270, 205] on textarea at bounding box center [258, 204] width 72 height 10
type textarea "120,000"
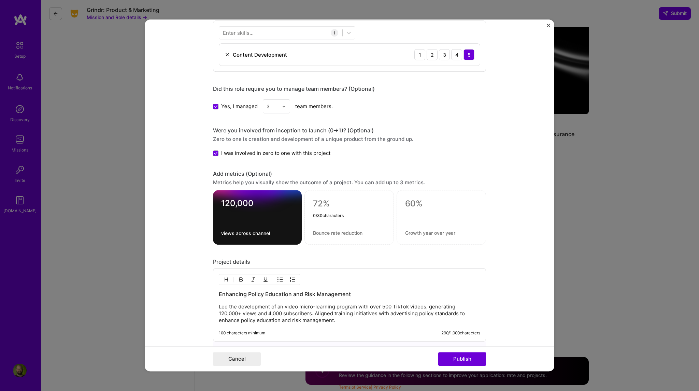
click at [324, 204] on textarea at bounding box center [349, 204] width 72 height 10
type textarea "49%"
click at [315, 231] on textarea at bounding box center [349, 233] width 72 height 6
type textarea "increase in positive sentiment"
click at [413, 202] on textarea at bounding box center [441, 204] width 72 height 10
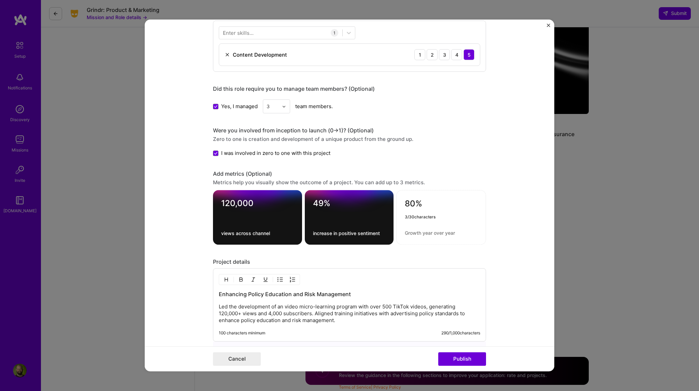
type textarea "80%"
click at [410, 232] on textarea at bounding box center [441, 233] width 73 height 6
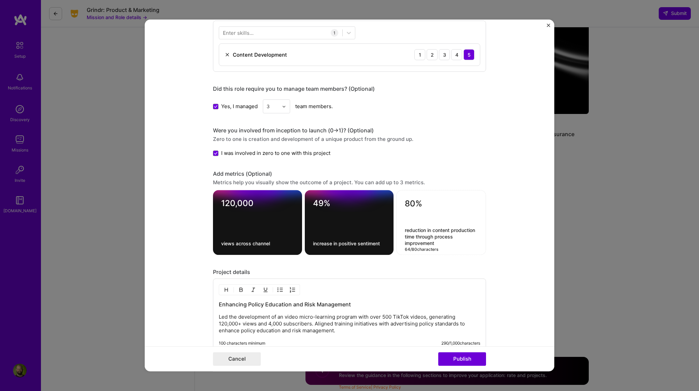
type textarea "reduction in content production time through process improvement"
click at [511, 239] on form "Editing suggested project This project is suggested based on your LinkedIn, res…" at bounding box center [350, 195] width 410 height 352
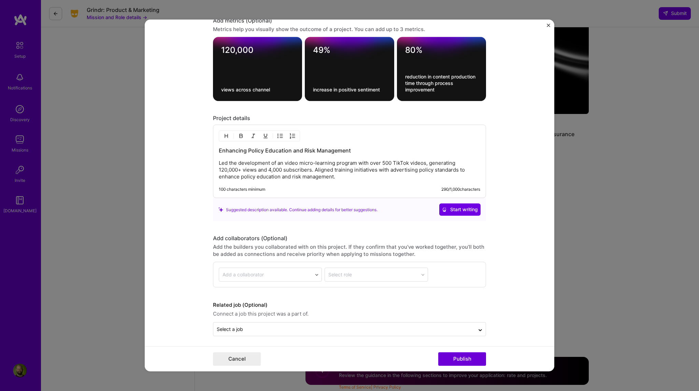
scroll to position [666, 0]
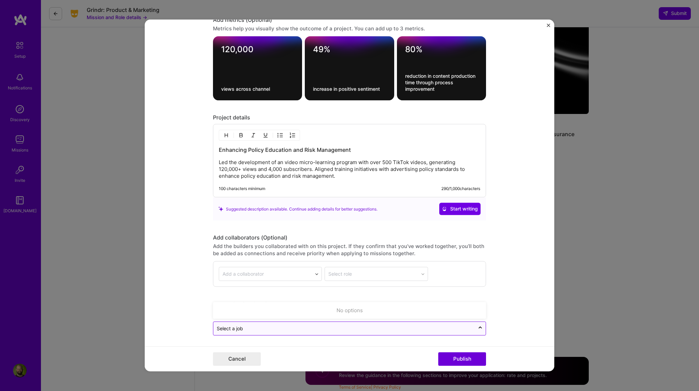
click at [254, 328] on input "text" at bounding box center [344, 328] width 255 height 7
click at [497, 319] on form "Editing suggested project This project is suggested based on your LinkedIn, res…" at bounding box center [350, 195] width 410 height 352
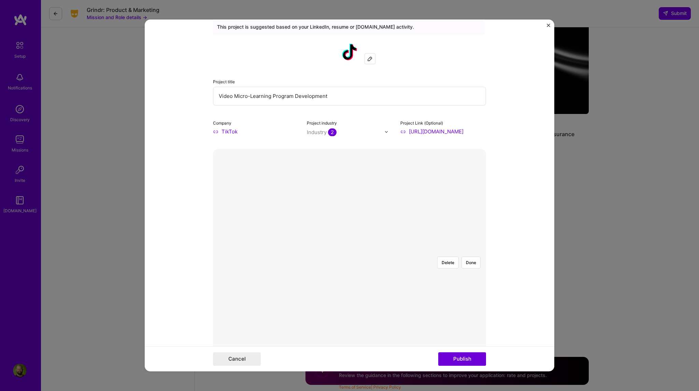
scroll to position [0, 0]
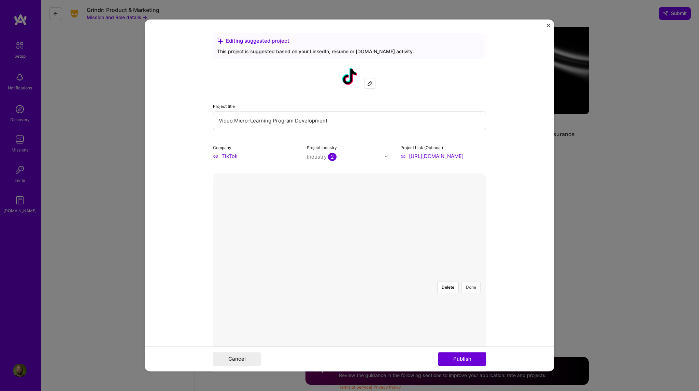
click at [468, 281] on button "Done" at bounding box center [471, 287] width 19 height 12
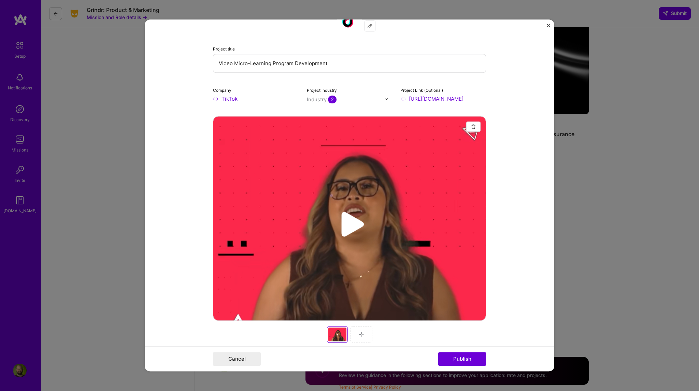
scroll to position [68, 0]
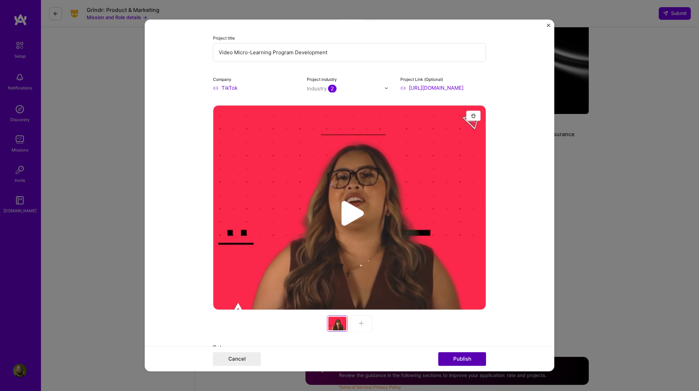
click at [474, 357] on button "Publish" at bounding box center [462, 360] width 48 height 14
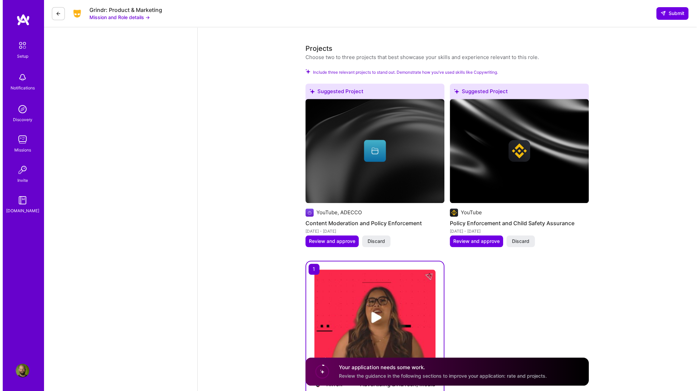
scroll to position [815, 0]
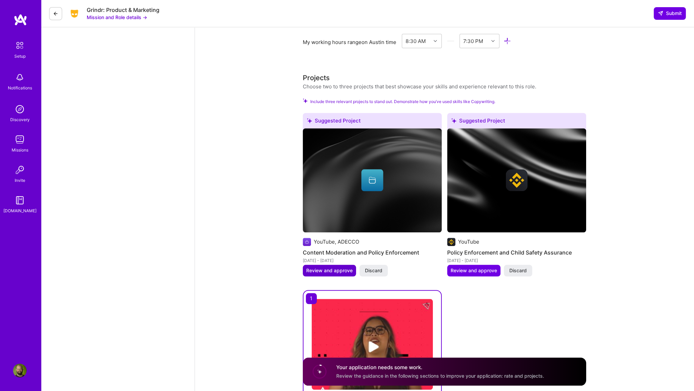
click at [333, 272] on span "Review and approve" at bounding box center [329, 270] width 46 height 7
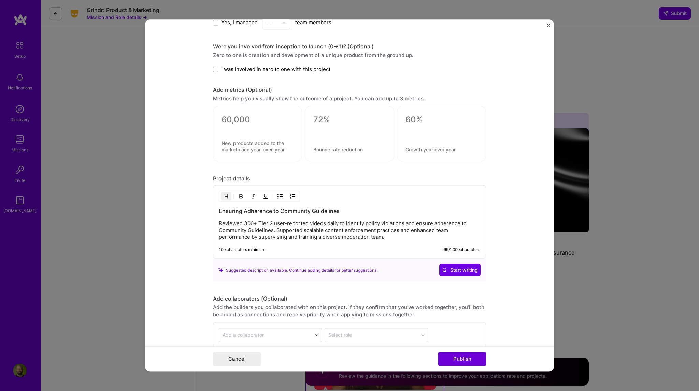
scroll to position [444, 0]
click at [227, 114] on div "0 / 30 characters" at bounding box center [257, 134] width 89 height 55
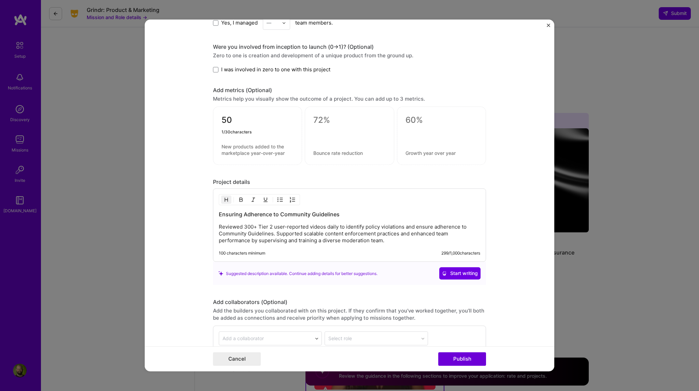
type textarea "5"
type textarea "75000+"
click at [233, 148] on textarea at bounding box center [258, 150] width 72 height 13
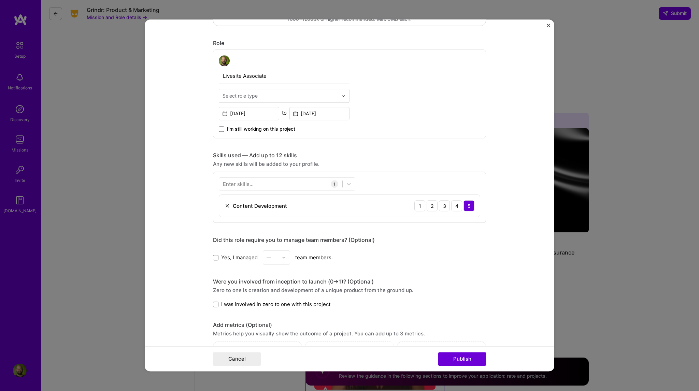
scroll to position [205, 0]
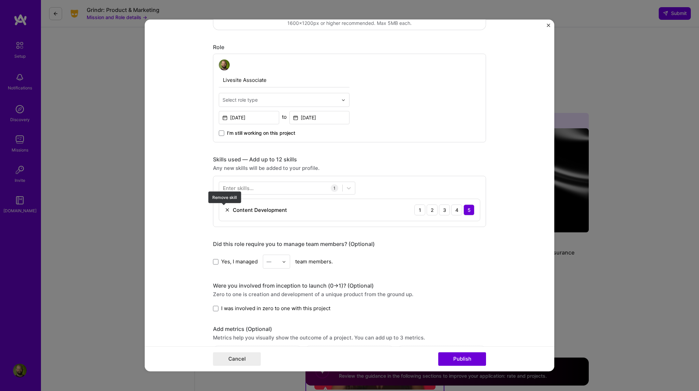
type textarea "videos reviewed"
click at [226, 208] on img at bounding box center [227, 209] width 5 height 5
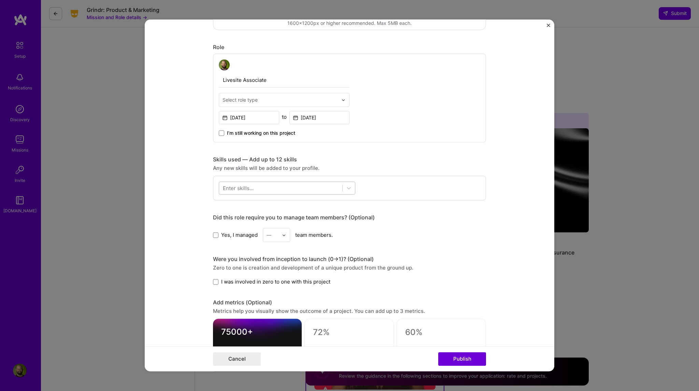
click at [251, 189] on div at bounding box center [280, 188] width 123 height 11
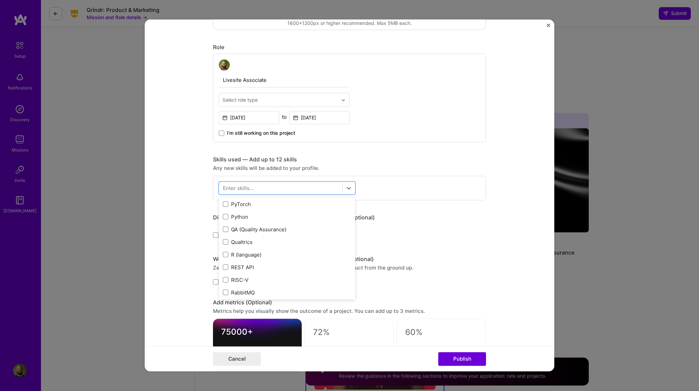
scroll to position [3281, 0]
click at [223, 232] on span at bounding box center [225, 232] width 5 height 5
click at [0, 0] on input "checkbox" at bounding box center [0, 0] width 0 height 0
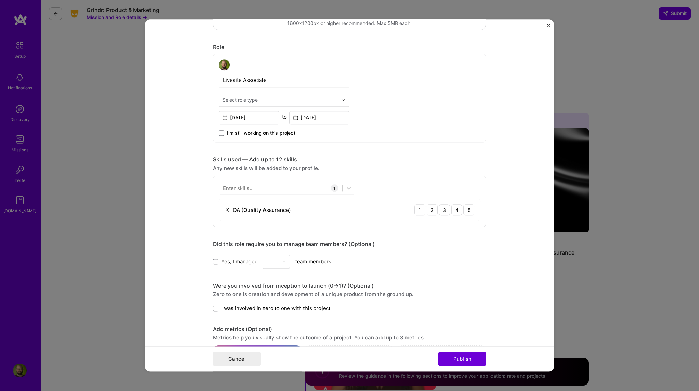
click at [187, 187] on form "Editing suggested project This project is suggested based on your LinkedIn, res…" at bounding box center [350, 195] width 410 height 352
click at [273, 99] on input "text" at bounding box center [280, 99] width 115 height 7
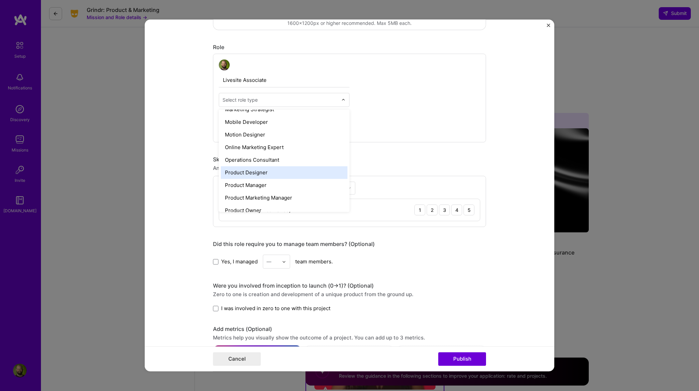
scroll to position [564, 0]
click at [264, 159] on div "Operations Consultant" at bounding box center [284, 160] width 127 height 13
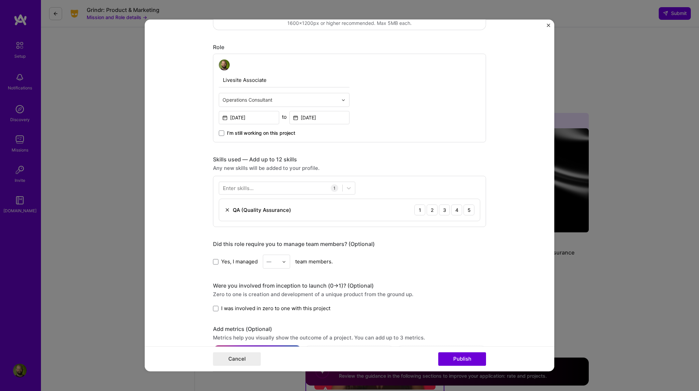
click at [178, 136] on form "Editing suggested project This project is suggested based on your LinkedIn, res…" at bounding box center [350, 195] width 410 height 352
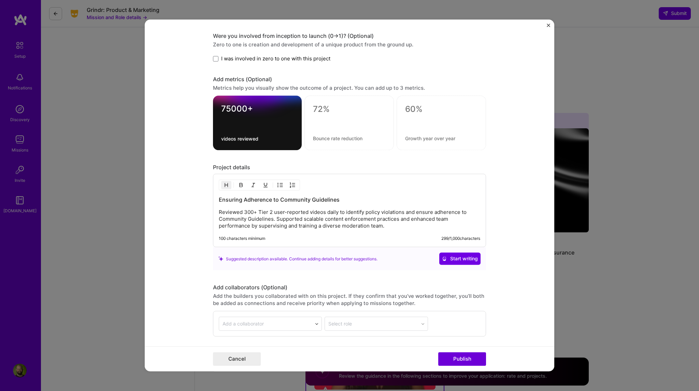
scroll to position [505, 0]
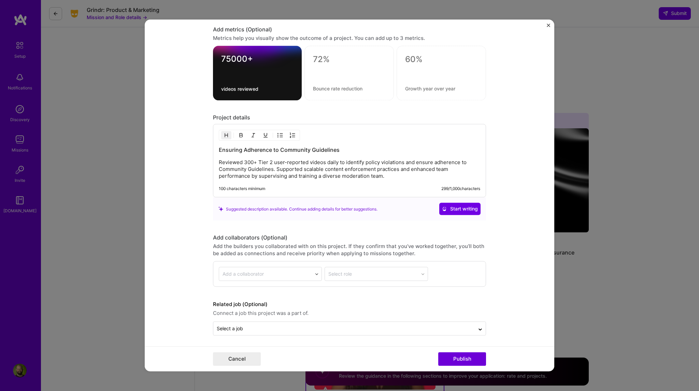
click at [303, 149] on h3 "Ensuring Adherence to Community Guidelines" at bounding box center [349, 150] width 261 height 8
click at [474, 359] on button "Publish" at bounding box center [462, 360] width 48 height 14
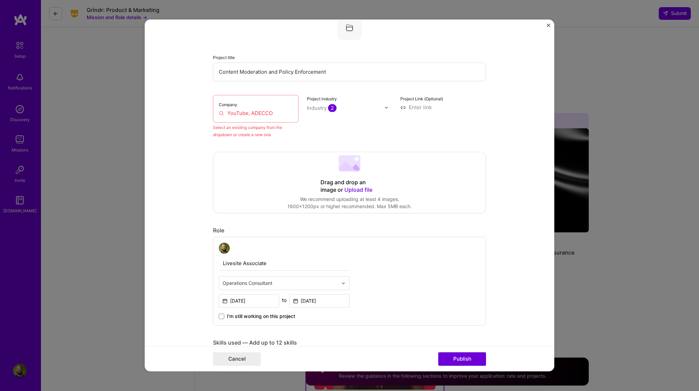
scroll to position [45, 0]
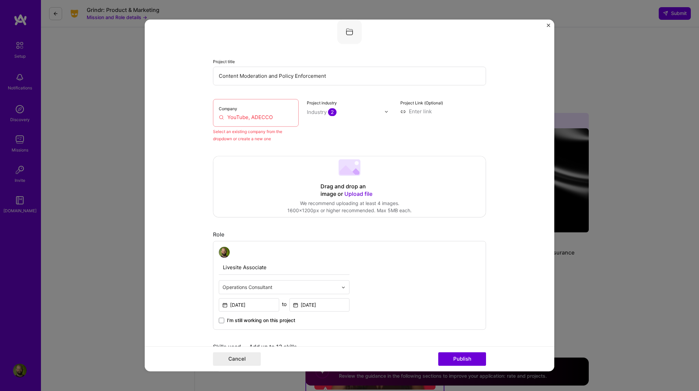
drag, startPoint x: 249, startPoint y: 116, endPoint x: 204, endPoint y: 112, distance: 45.6
click at [204, 112] on form "Editing suggested project This project is suggested based on your LinkedIn, res…" at bounding box center [350, 195] width 410 height 352
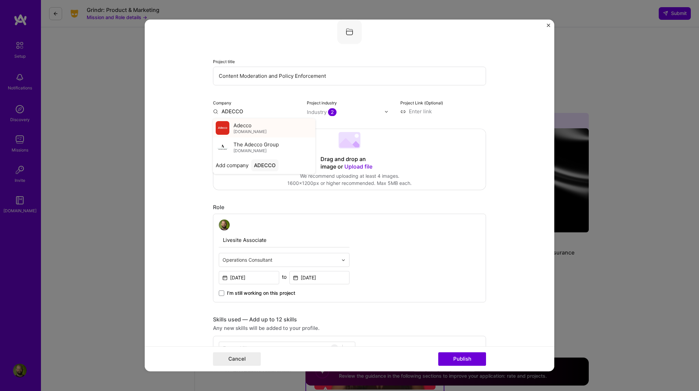
click at [253, 127] on div "Adecco [DOMAIN_NAME]" at bounding box center [250, 128] width 33 height 13
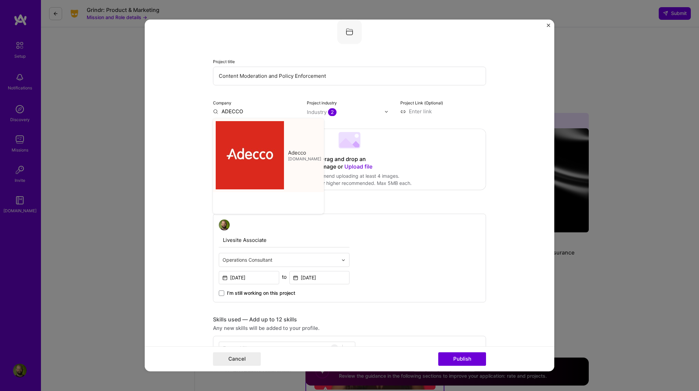
type input "Adecco"
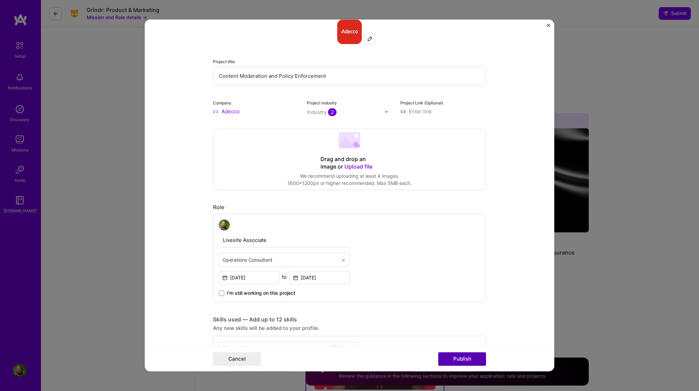
click at [457, 356] on button "Publish" at bounding box center [462, 360] width 48 height 14
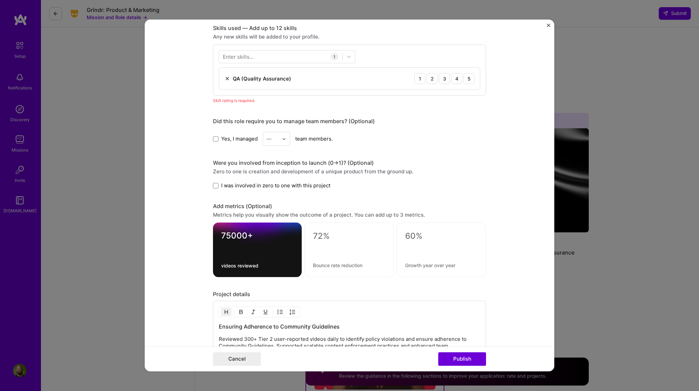
scroll to position [340, 0]
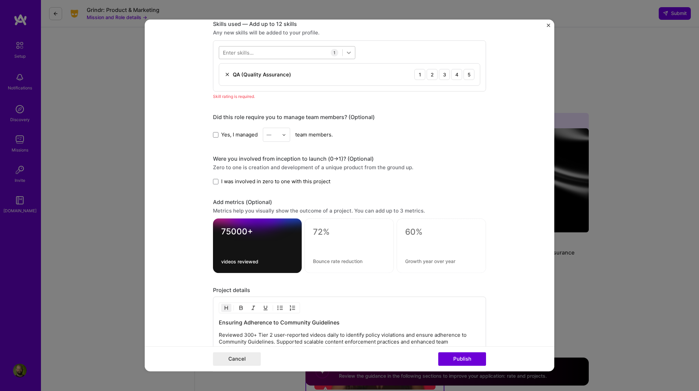
click at [347, 53] on icon at bounding box center [348, 52] width 7 height 7
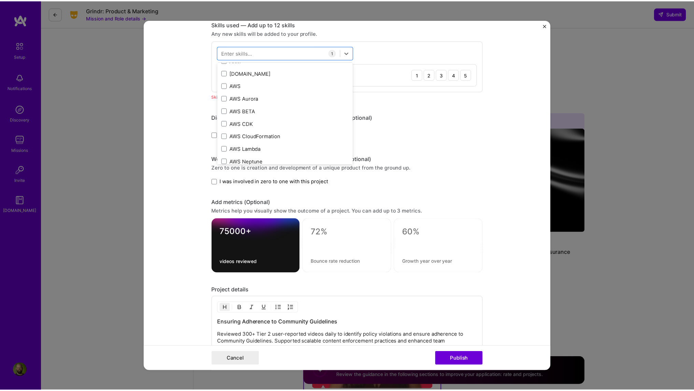
scroll to position [171, 0]
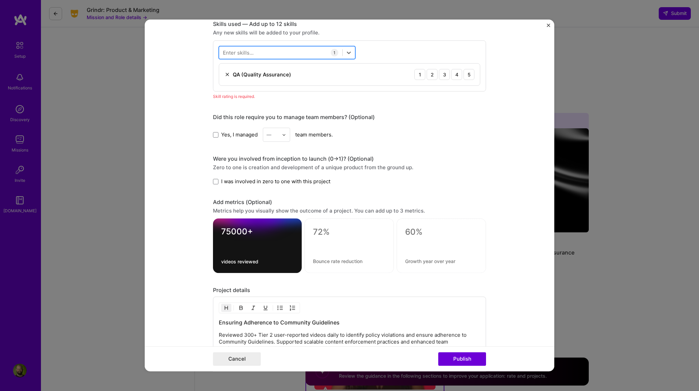
click at [263, 52] on div at bounding box center [280, 52] width 123 height 11
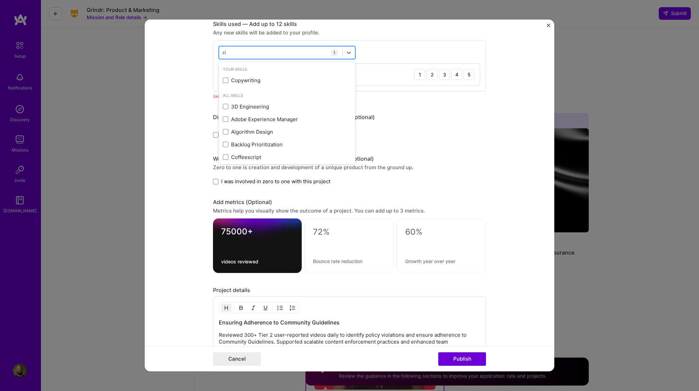
type input "r"
type input "p"
type input "o"
click at [232, 358] on button "Cancel" at bounding box center [237, 360] width 48 height 14
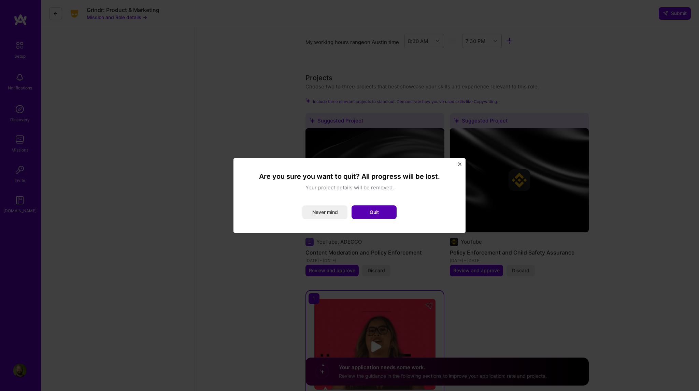
click at [376, 212] on button "Quit" at bounding box center [374, 213] width 45 height 14
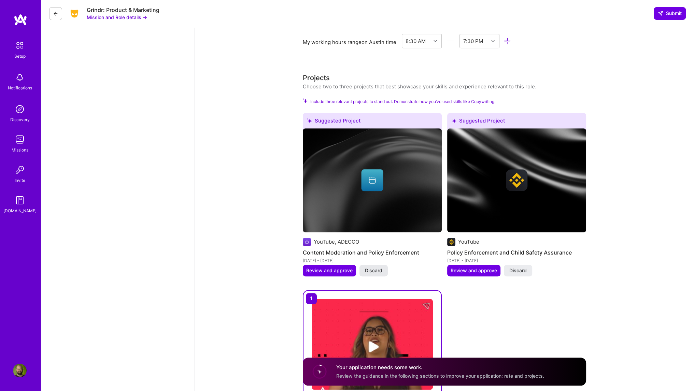
click at [373, 269] on span "Discard" at bounding box center [373, 270] width 17 height 7
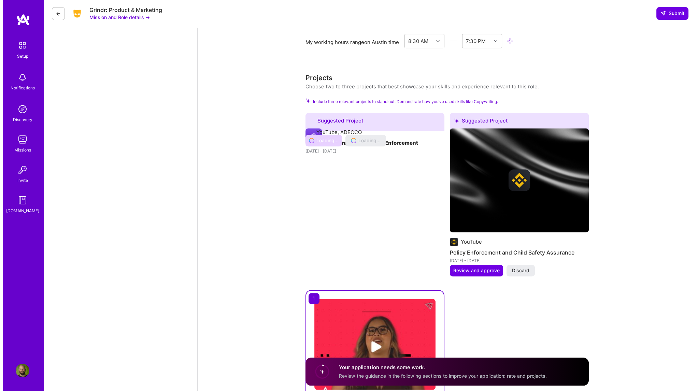
scroll to position [756, 0]
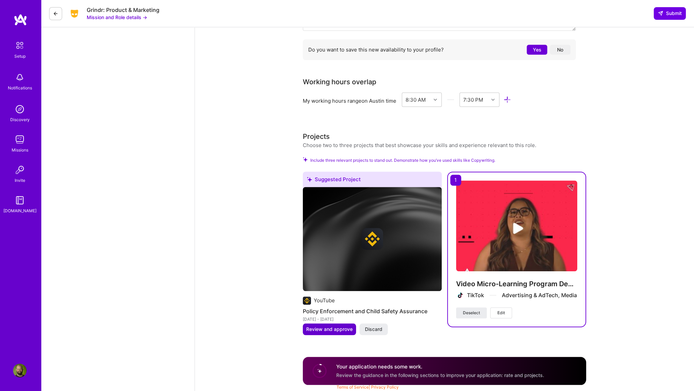
click at [341, 328] on span "Review and approve" at bounding box center [329, 329] width 46 height 7
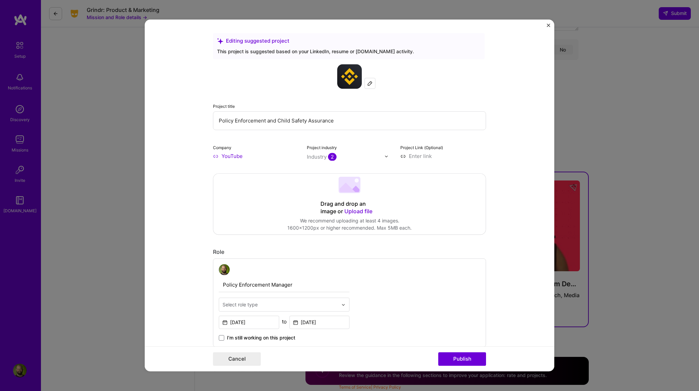
drag, startPoint x: 333, startPoint y: 119, endPoint x: 275, endPoint y: 119, distance: 58.0
click at [275, 119] on input "Policy Enforcement and Child Safety Assurance" at bounding box center [349, 120] width 273 height 19
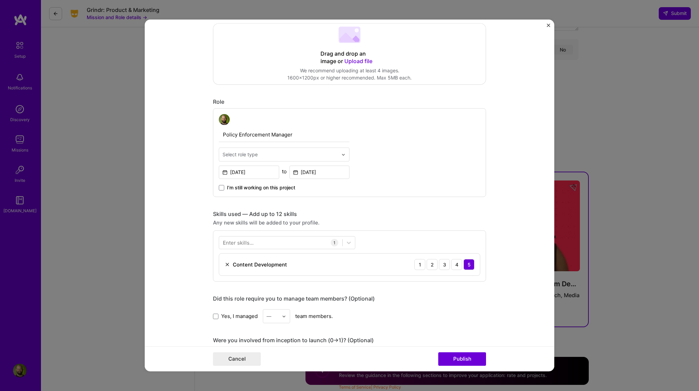
scroll to position [171, 0]
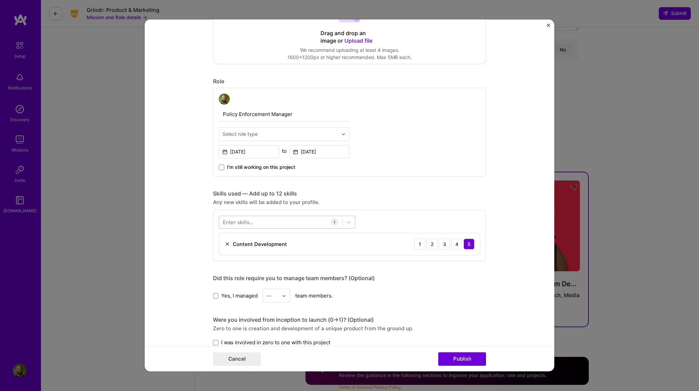
type input "Policy Enforcement and Help Center Documentation"
click at [287, 223] on div at bounding box center [280, 222] width 123 height 11
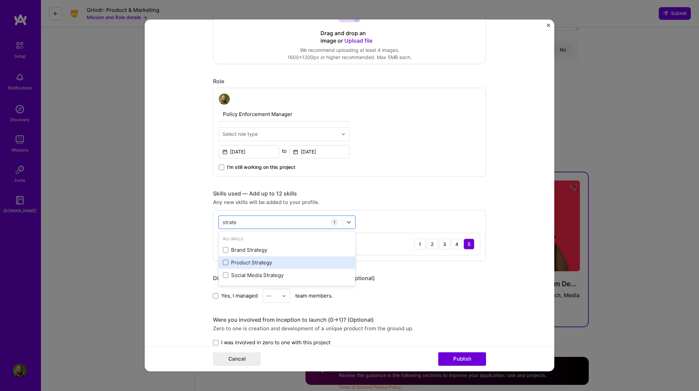
click at [223, 261] on span at bounding box center [225, 262] width 5 height 5
click at [0, 0] on input "checkbox" at bounding box center [0, 0] width 0 height 0
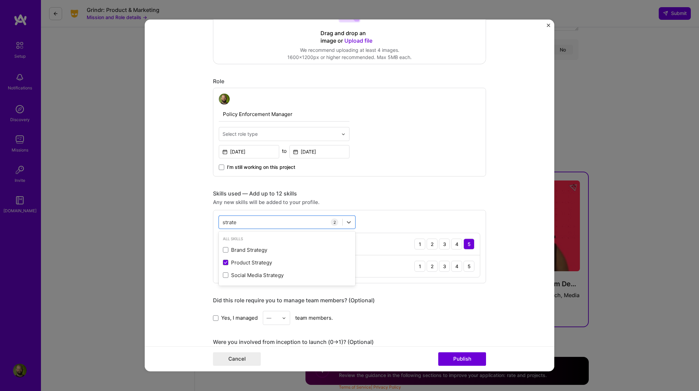
type input "strate"
click at [393, 216] on div "strate strate 2 Content Development 1 2 3 4 5 Product Strategy 1 2 3 4 5" at bounding box center [349, 246] width 273 height 73
click at [443, 265] on div "3" at bounding box center [444, 266] width 11 height 11
click at [456, 271] on div "4" at bounding box center [456, 266] width 11 height 11
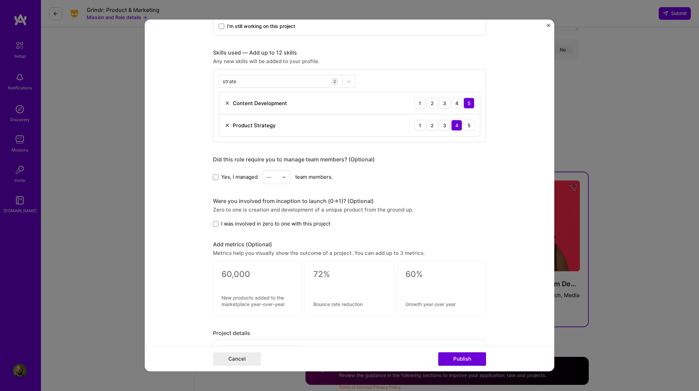
scroll to position [341, 0]
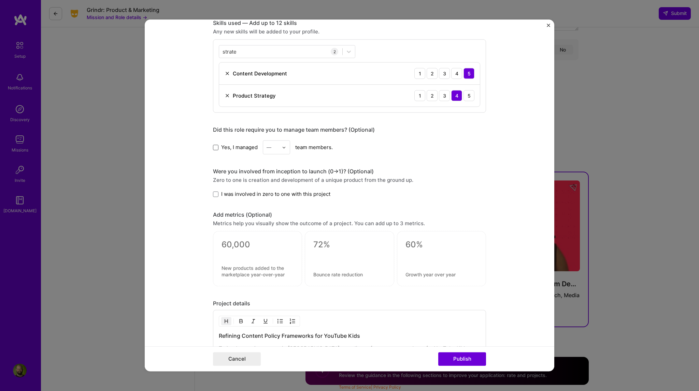
click at [213, 146] on span at bounding box center [215, 147] width 5 height 5
click at [0, 0] on input "Yes, I managed" at bounding box center [0, 0] width 0 height 0
click at [214, 146] on icon at bounding box center [215, 147] width 3 height 2
click at [0, 0] on input "Yes, I managed" at bounding box center [0, 0] width 0 height 0
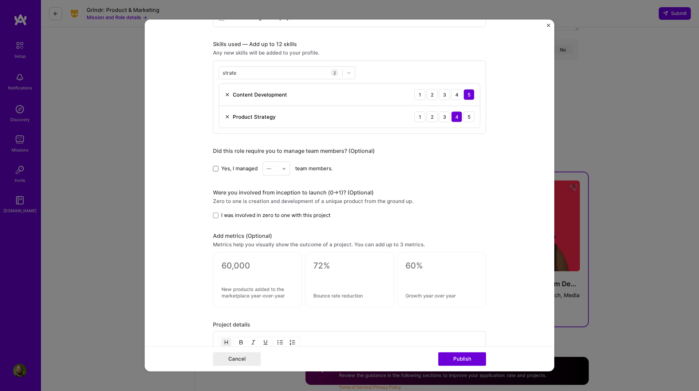
scroll to position [307, 0]
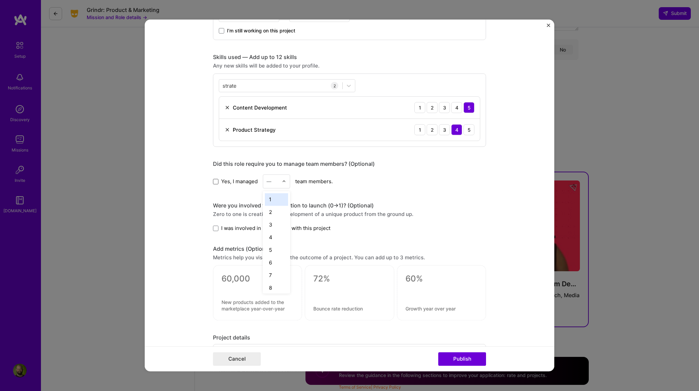
click at [282, 181] on img at bounding box center [284, 182] width 4 height 4
click at [269, 259] on div "14" at bounding box center [276, 261] width 23 height 13
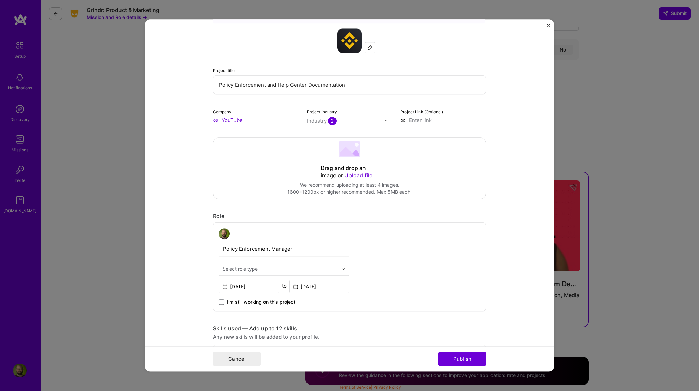
scroll to position [34, 0]
drag, startPoint x: 215, startPoint y: 85, endPoint x: 414, endPoint y: 94, distance: 199.2
click at [414, 94] on input "Policy Enforcement and Help Center Documentation" at bounding box center [349, 86] width 273 height 19
type input "y"
type input "YouTube Kids"
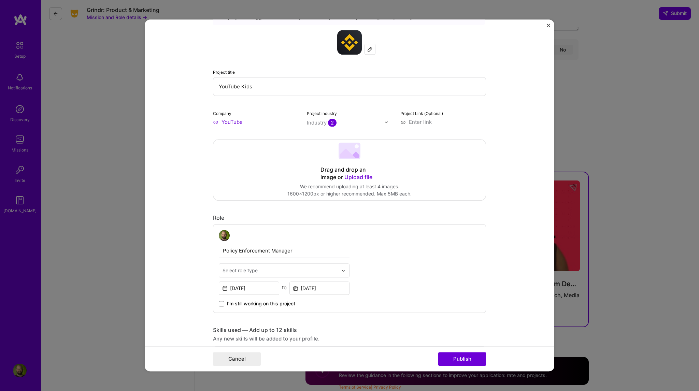
click at [179, 174] on form "Editing suggested project This project is suggested based on your LinkedIn, res…" at bounding box center [350, 195] width 410 height 352
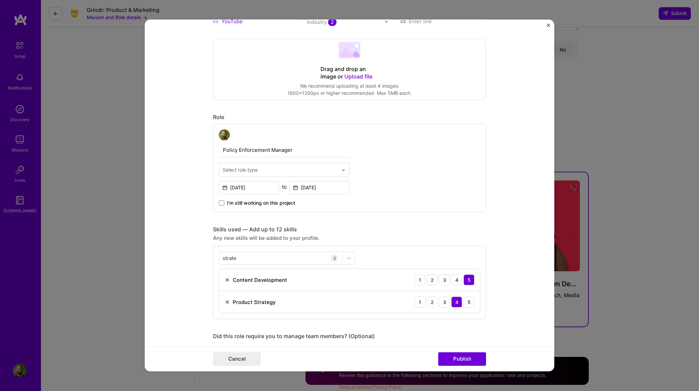
scroll to position [171, 0]
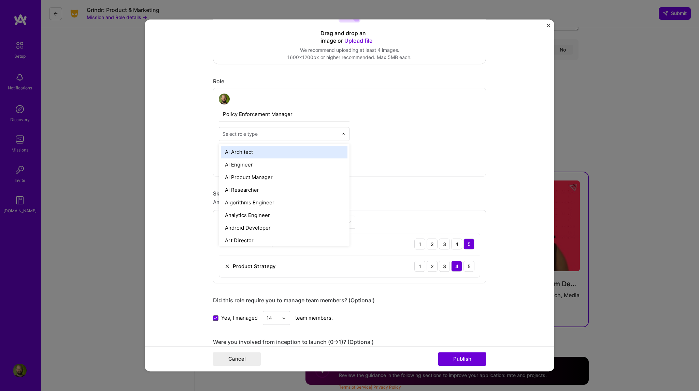
click at [290, 138] on div "Select role type" at bounding box center [280, 133] width 122 height 13
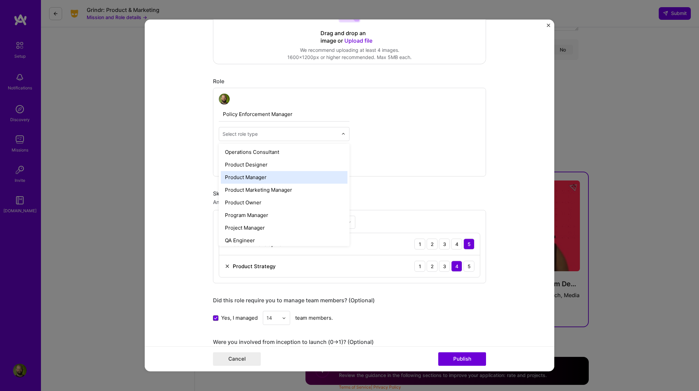
scroll to position [609, 0]
click at [259, 178] on div "Product Manager" at bounding box center [284, 175] width 127 height 13
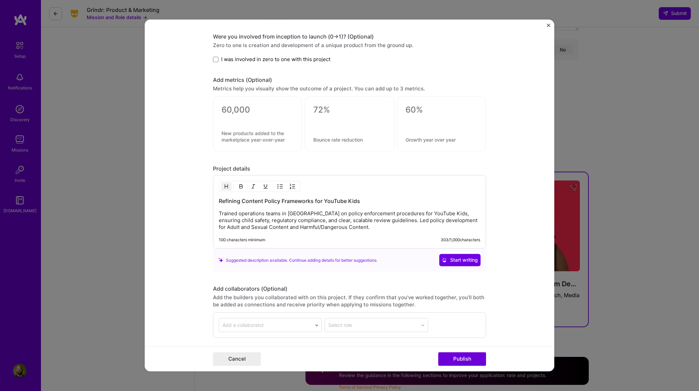
scroll to position [478, 0]
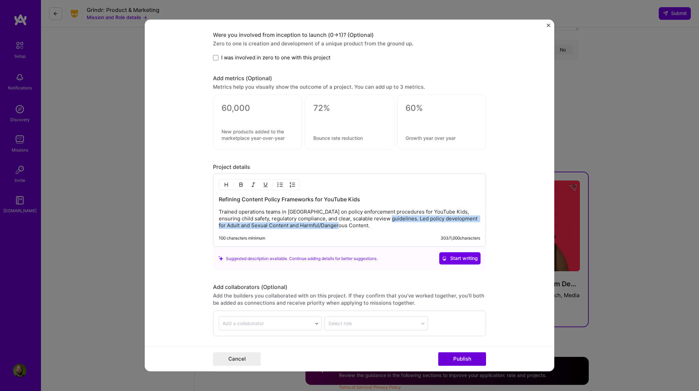
drag, startPoint x: 340, startPoint y: 227, endPoint x: 381, endPoint y: 216, distance: 42.6
click at [381, 216] on p "Trained operations teams in [GEOGRAPHIC_DATA] on policy enforcement procedures …" at bounding box center [349, 219] width 261 height 20
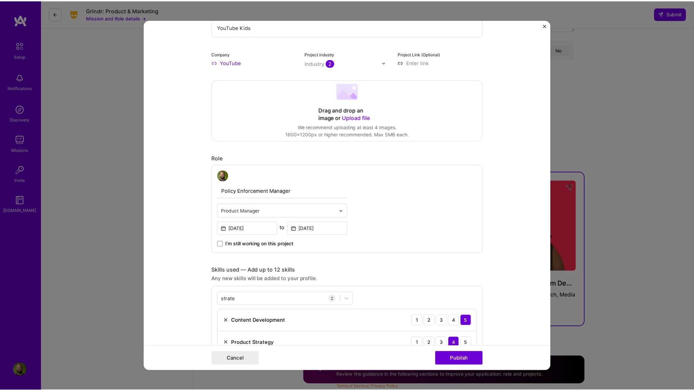
scroll to position [171, 0]
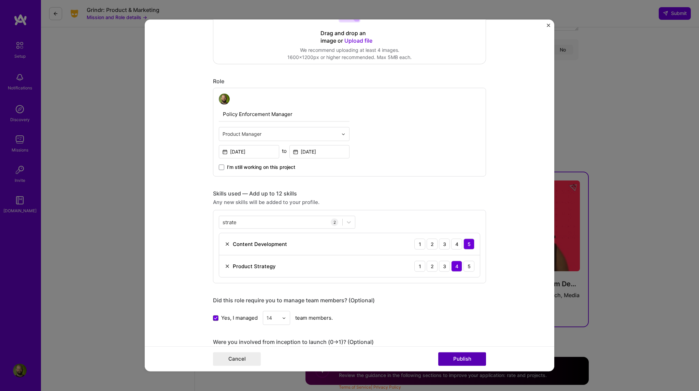
click at [471, 357] on button "Publish" at bounding box center [462, 360] width 48 height 14
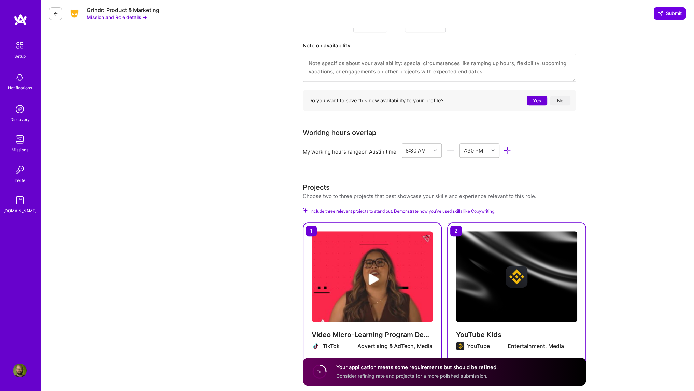
scroll to position [706, 0]
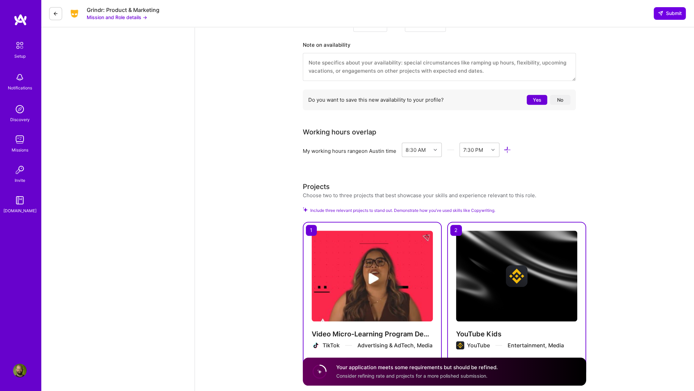
click at [376, 66] on textarea at bounding box center [439, 67] width 273 height 28
click at [450, 70] on textarea "I will be planning a move to [GEOGRAPHIC_DATA] this winter and will need a few …" at bounding box center [439, 67] width 273 height 28
click at [450, 69] on textarea "I will be planning a move to [GEOGRAPHIC_DATA] this winter and will need a few …" at bounding box center [439, 67] width 273 height 28
click at [534, 102] on button "Yes" at bounding box center [537, 100] width 20 height 10
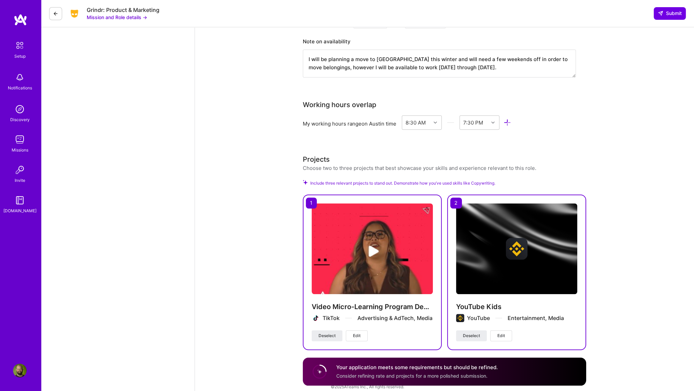
scroll to position [716, 0]
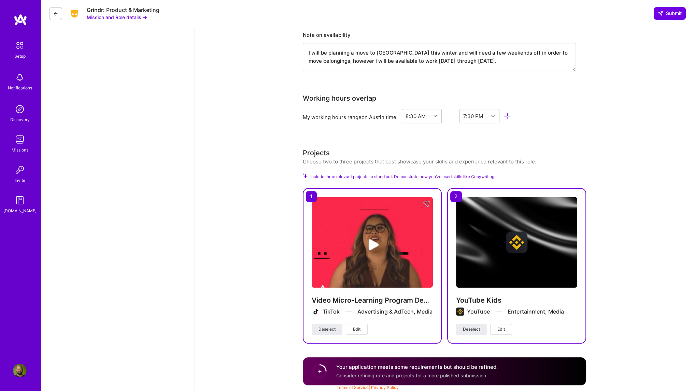
click at [319, 370] on circle at bounding box center [319, 371] width 13 height 13
click at [359, 58] on textarea "I will be planning a move to [GEOGRAPHIC_DATA] this winter and will need a few …" at bounding box center [439, 57] width 273 height 28
type textarea "I will be planning a move to [GEOGRAPHIC_DATA] this winter and will need a few …"
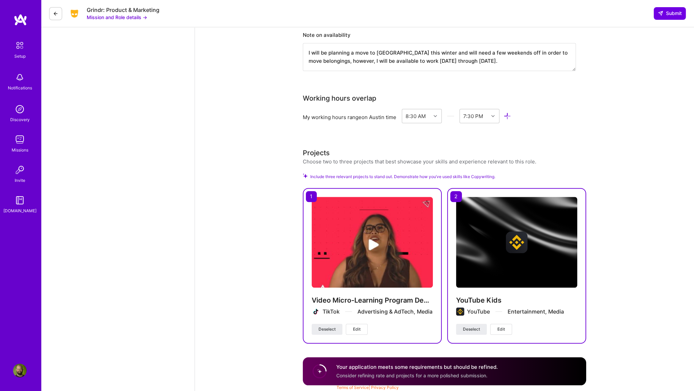
click at [318, 369] on circle at bounding box center [319, 371] width 13 height 13
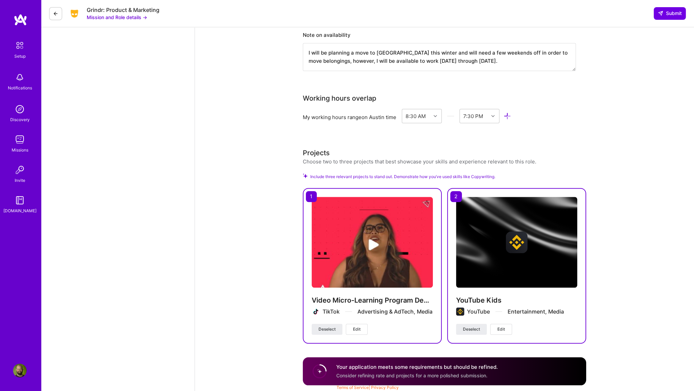
click at [562, 374] on div "Your application meets some requirements but should be refined. Consider refini…" at bounding box center [444, 371] width 283 height 28
click at [362, 330] on button "Edit" at bounding box center [357, 329] width 22 height 11
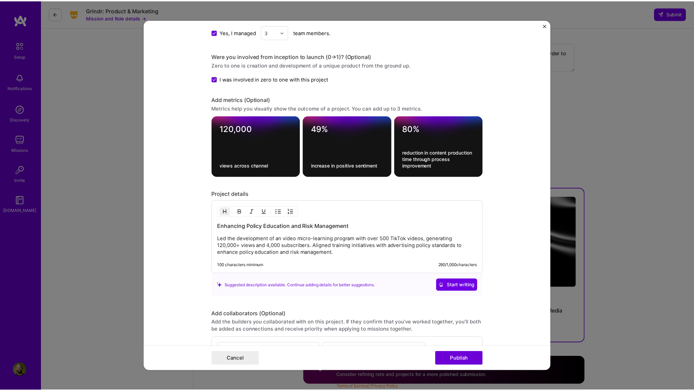
scroll to position [614, 0]
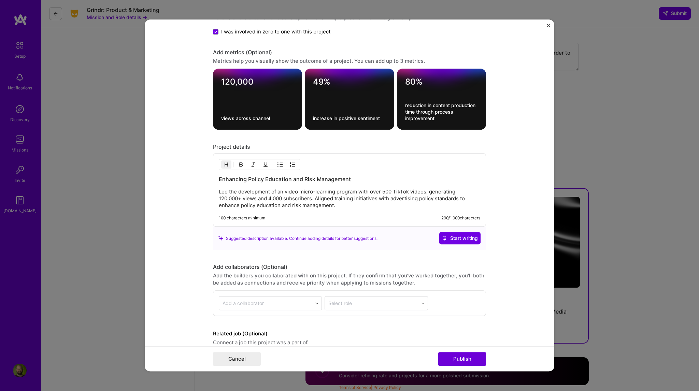
click at [342, 201] on p "Led the development of an video micro-learning program with over 500 TikTok vid…" at bounding box center [349, 199] width 261 height 20
click at [346, 204] on p "Led the development of an video micro-learning program with over 500 TikTok vid…" at bounding box center [349, 199] width 261 height 20
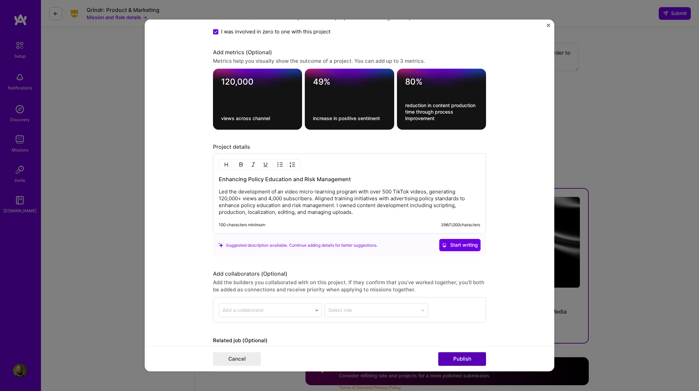
click at [459, 361] on button "Publish" at bounding box center [462, 360] width 48 height 14
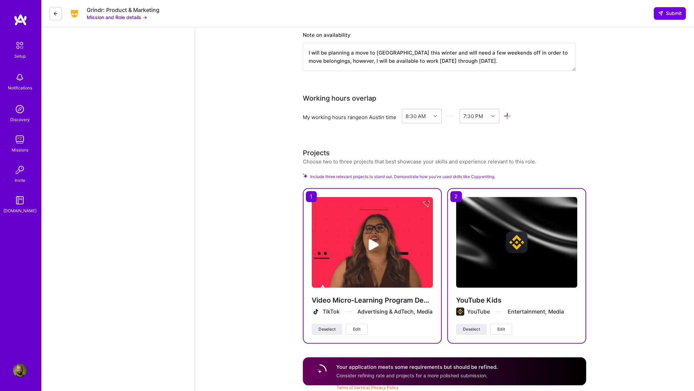
click at [450, 159] on div "Choose two to three projects that best showcase your skills and experience rele…" at bounding box center [420, 161] width 234 height 7
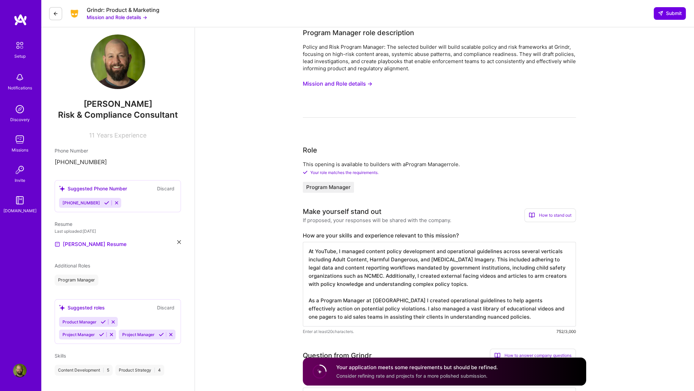
scroll to position [0, 0]
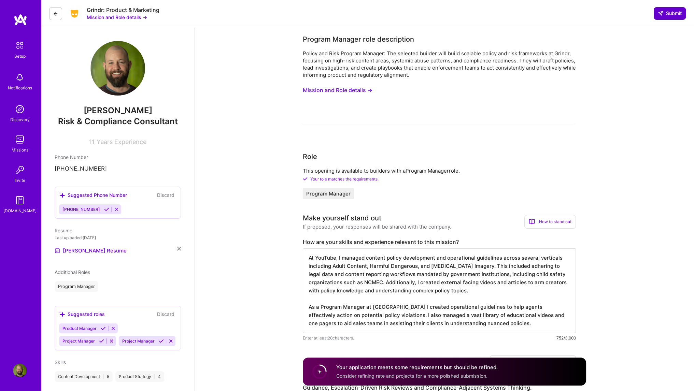
click at [675, 11] on span "Submit" at bounding box center [670, 13] width 24 height 7
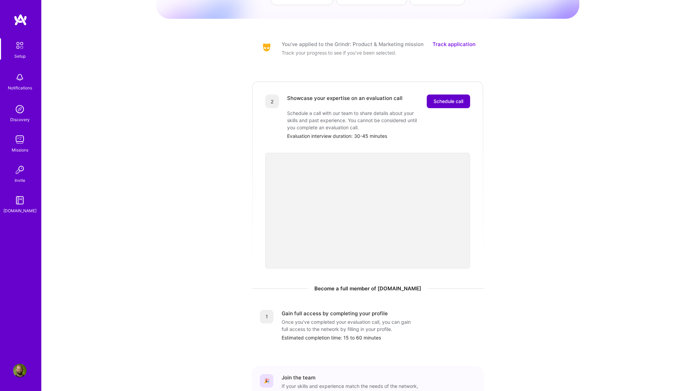
scroll to position [121, 0]
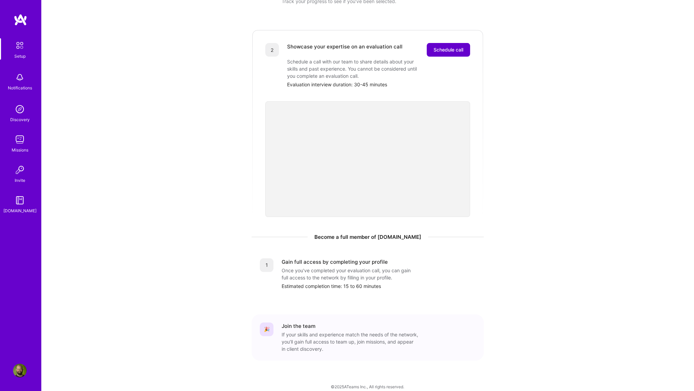
click at [457, 46] on span "Schedule call" at bounding box center [449, 49] width 30 height 7
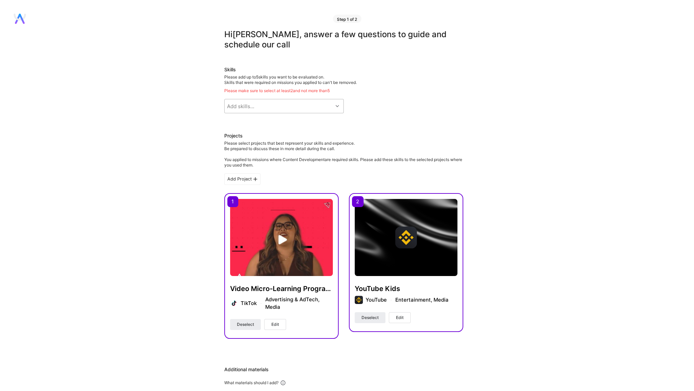
click at [273, 109] on div "Add skills..." at bounding box center [279, 106] width 108 height 14
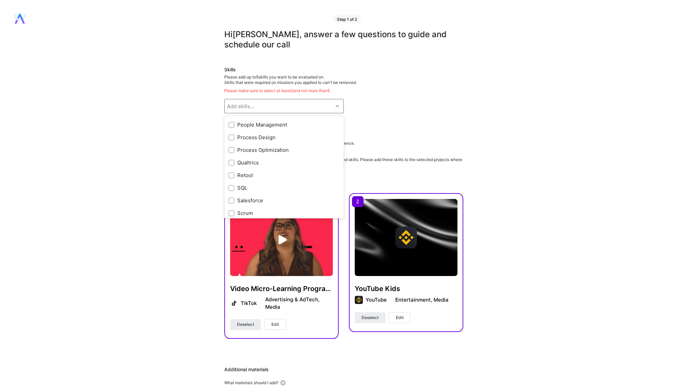
scroll to position [388, 0]
click at [230, 151] on input "checkbox" at bounding box center [232, 152] width 5 height 5
checkbox input "true"
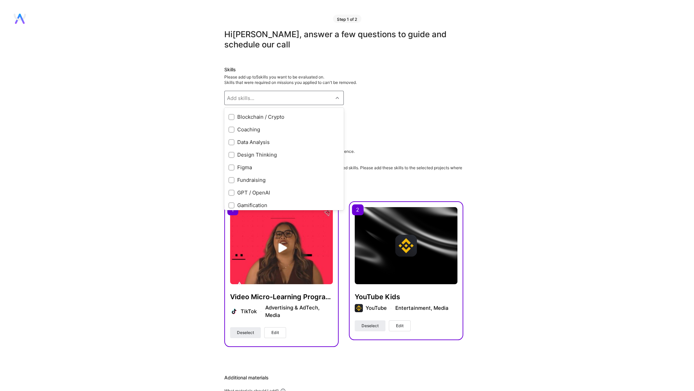
scroll to position [60, 0]
drag, startPoint x: 232, startPoint y: 157, endPoint x: 234, endPoint y: 153, distance: 4.1
click at [232, 157] on input "checkbox" at bounding box center [232, 157] width 5 height 5
checkbox input "true"
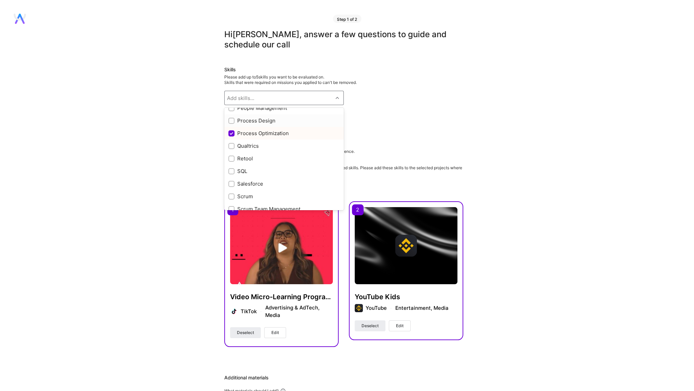
click at [230, 119] on input "checkbox" at bounding box center [232, 121] width 5 height 5
checkbox input "true"
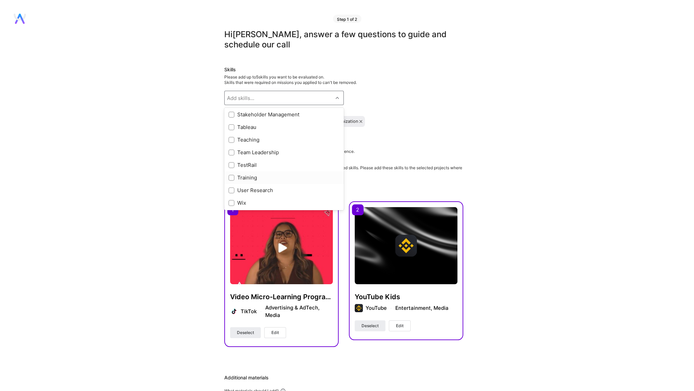
click at [231, 179] on input "checkbox" at bounding box center [232, 178] width 5 height 5
checkbox input "true"
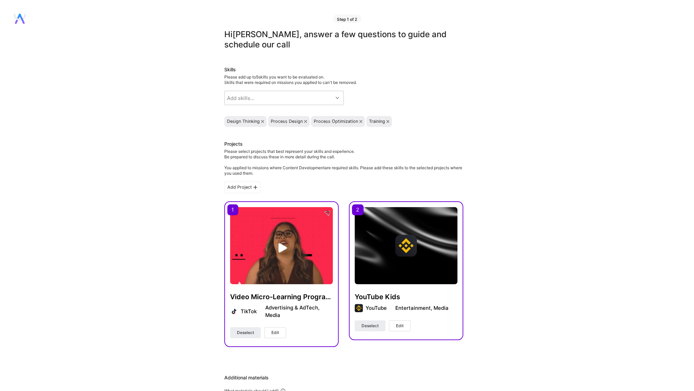
click at [148, 117] on div "Hi Ryan , answer a few questions to guide and schedule our call Skills Please a…" at bounding box center [343, 304] width 687 height 550
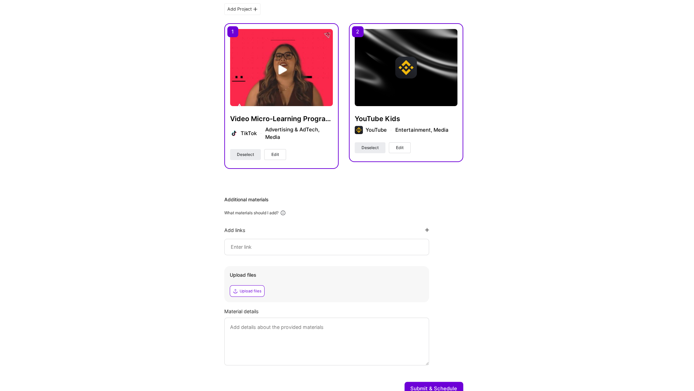
scroll to position [210, 0]
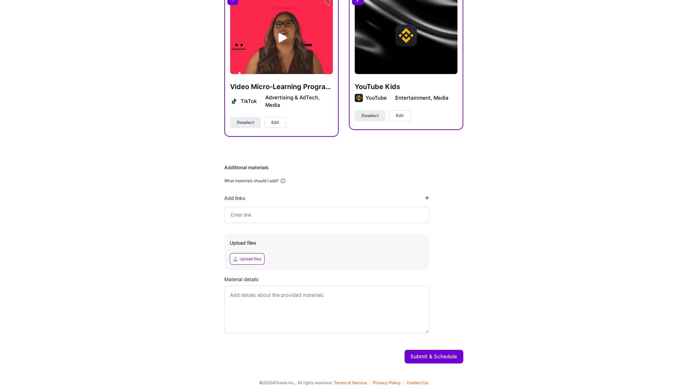
click at [434, 355] on button "Submit & Schedule" at bounding box center [434, 357] width 59 height 14
